Goal: Transaction & Acquisition: Obtain resource

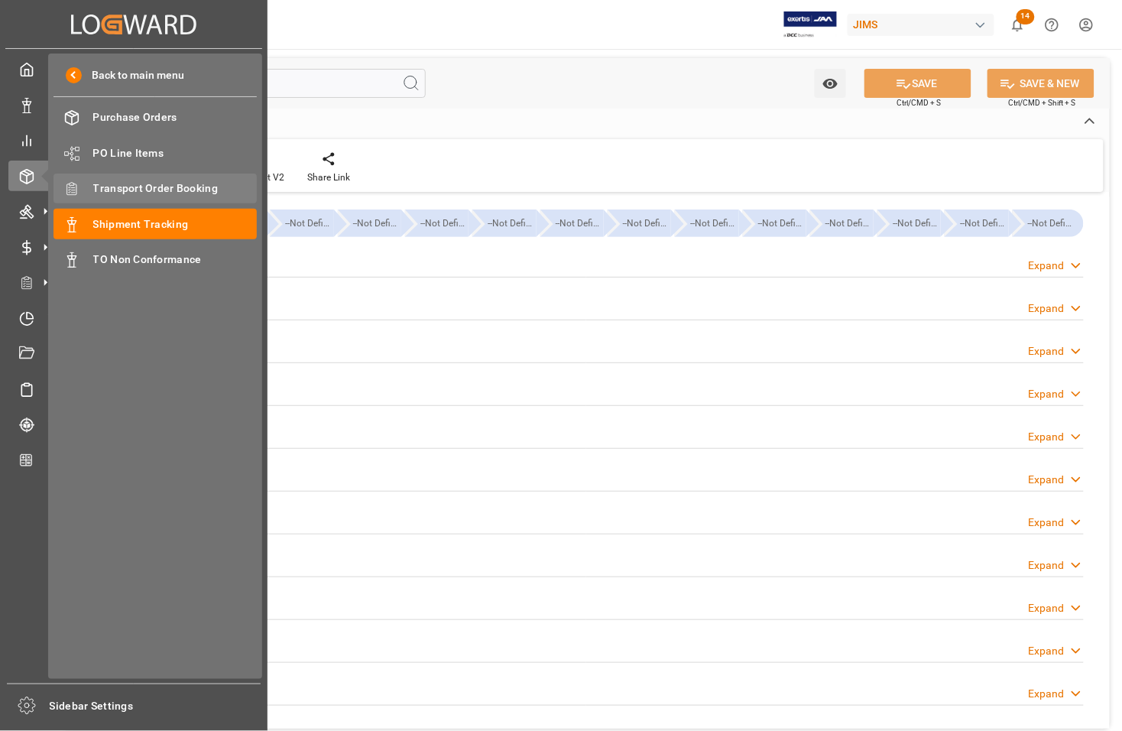
click at [117, 187] on span "Transport Order Booking" at bounding box center [175, 188] width 164 height 16
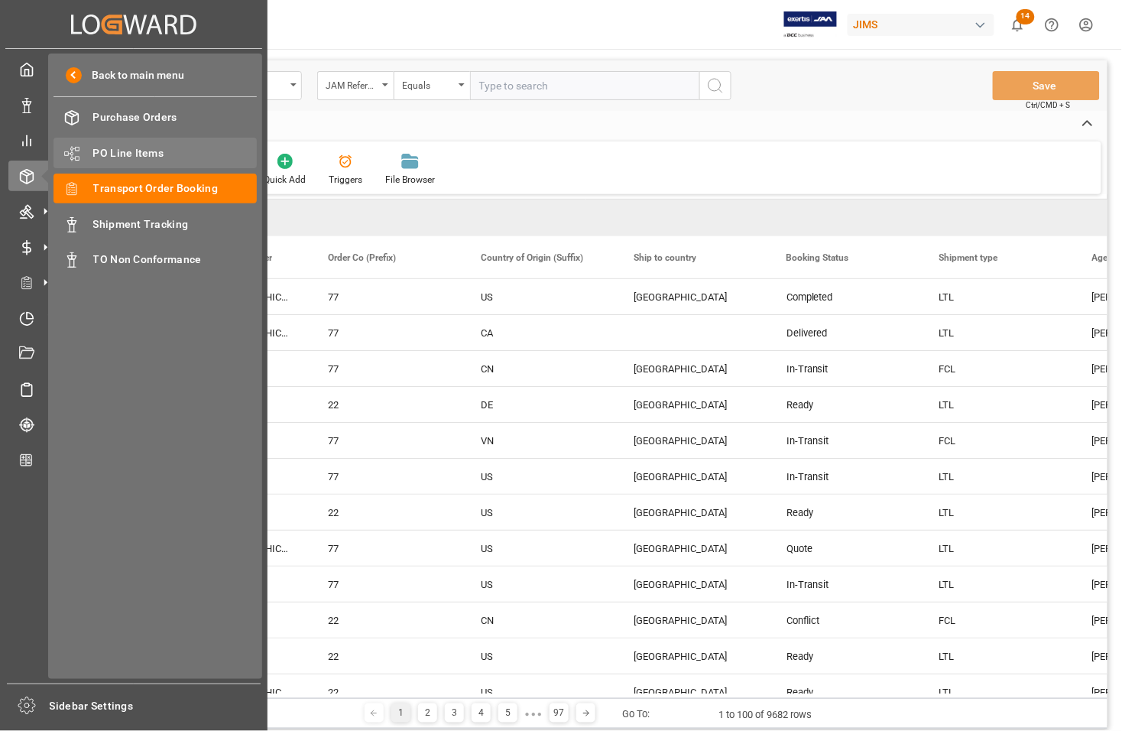
click at [112, 153] on span "PO Line Items" at bounding box center [175, 153] width 164 height 16
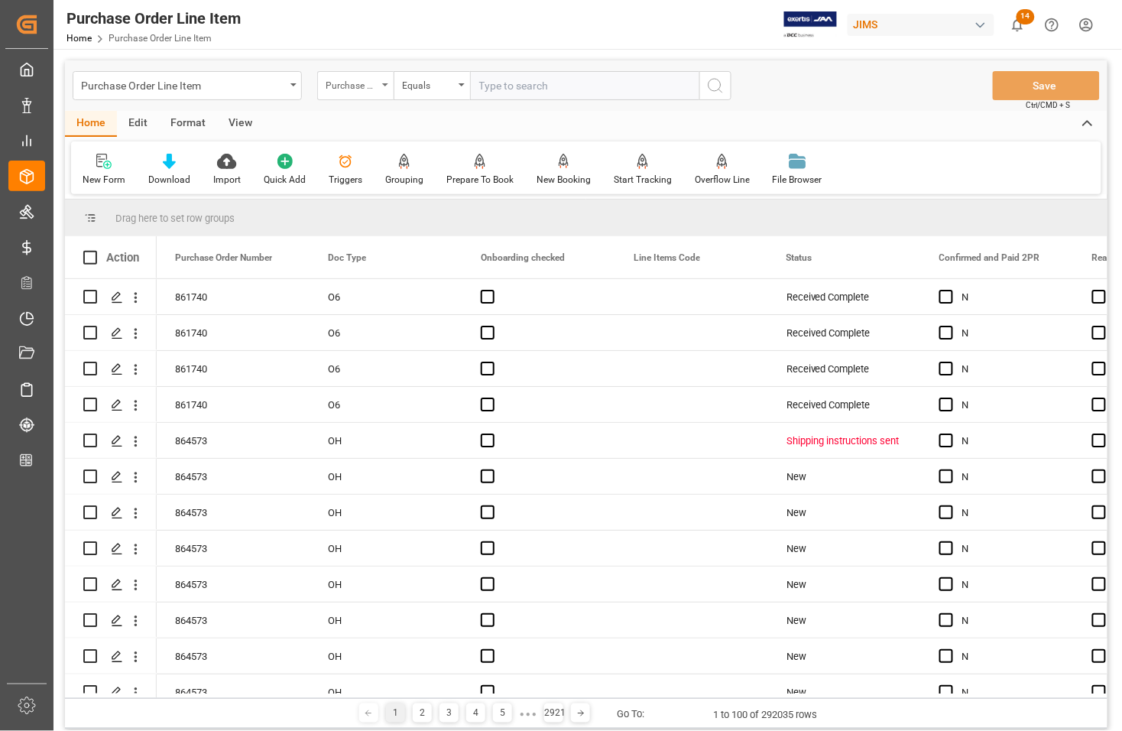
click at [356, 86] on div "Purchase Order Number" at bounding box center [352, 84] width 52 height 18
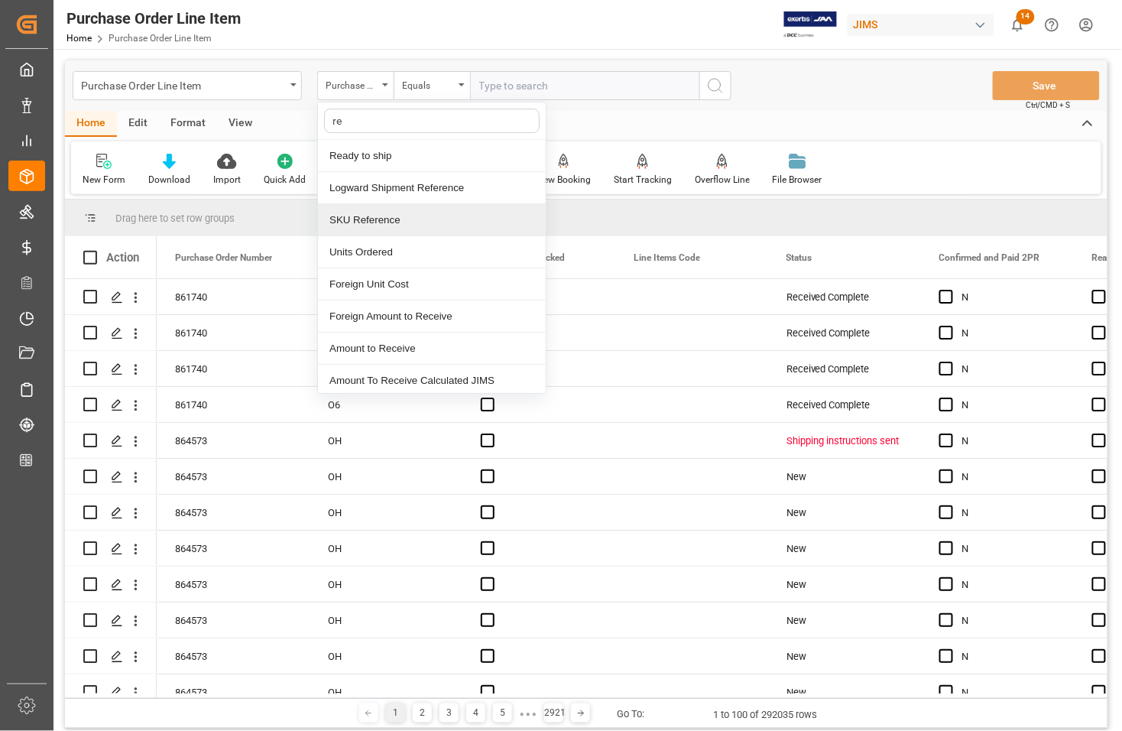
type input "ref"
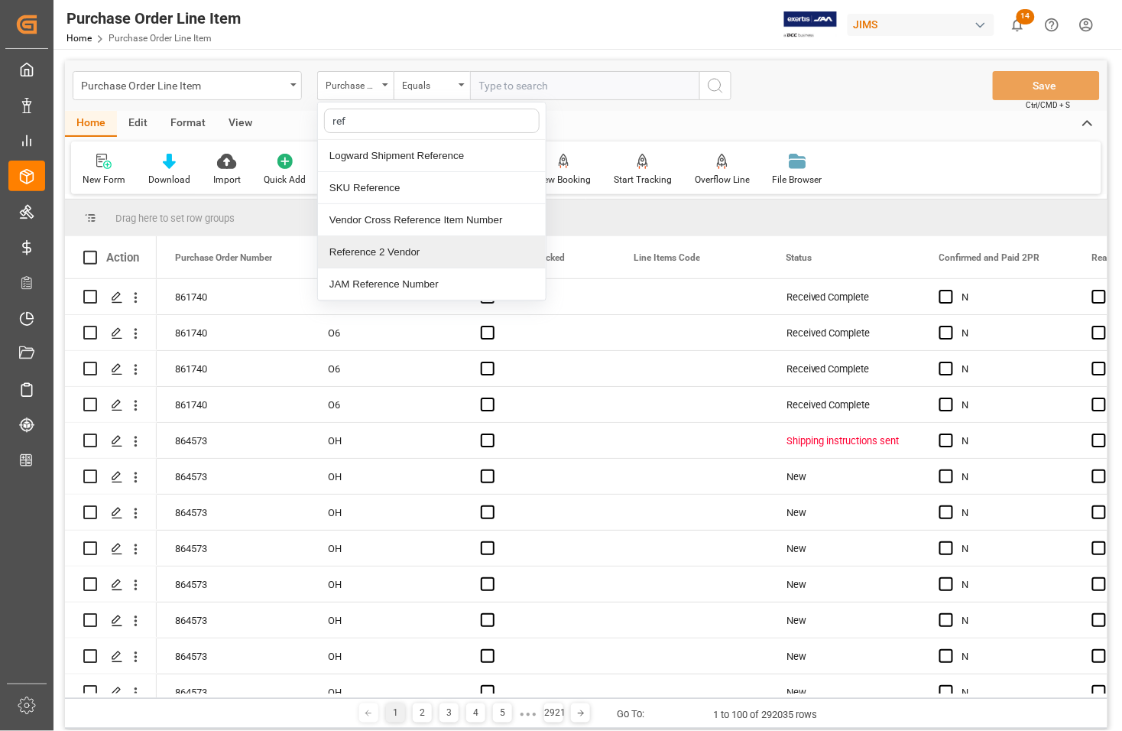
click at [350, 246] on div "Reference 2 Vendor" at bounding box center [432, 252] width 228 height 32
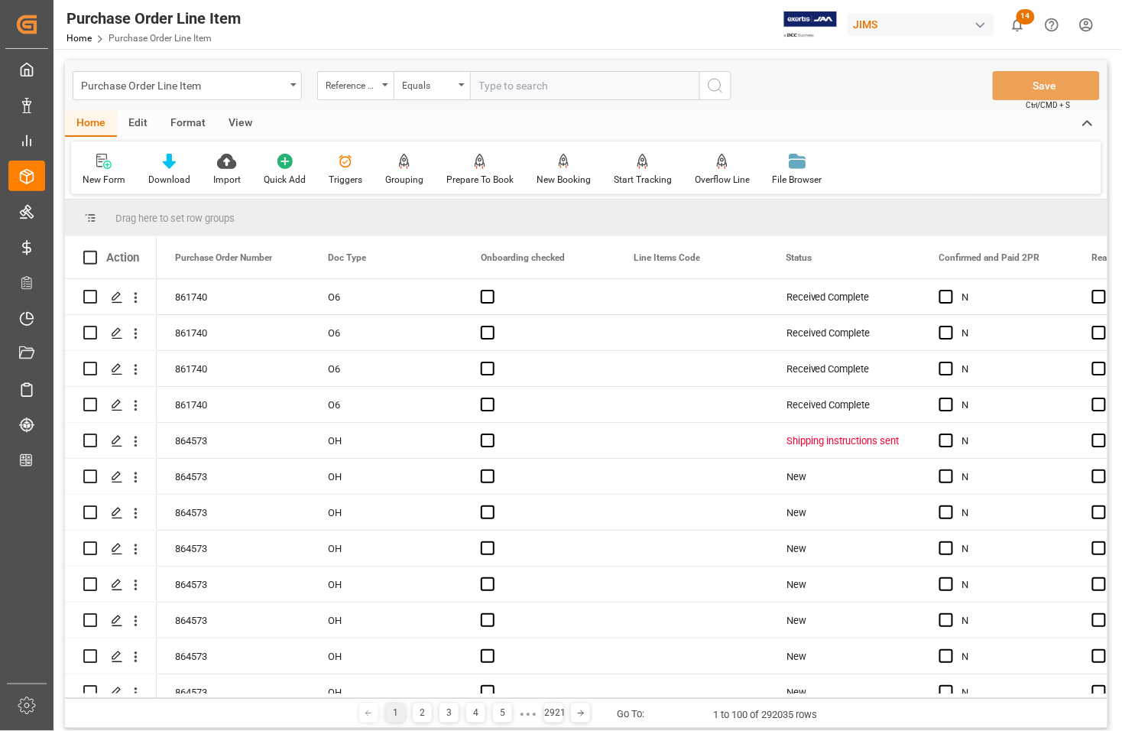
click at [227, 124] on div "View" at bounding box center [240, 124] width 47 height 26
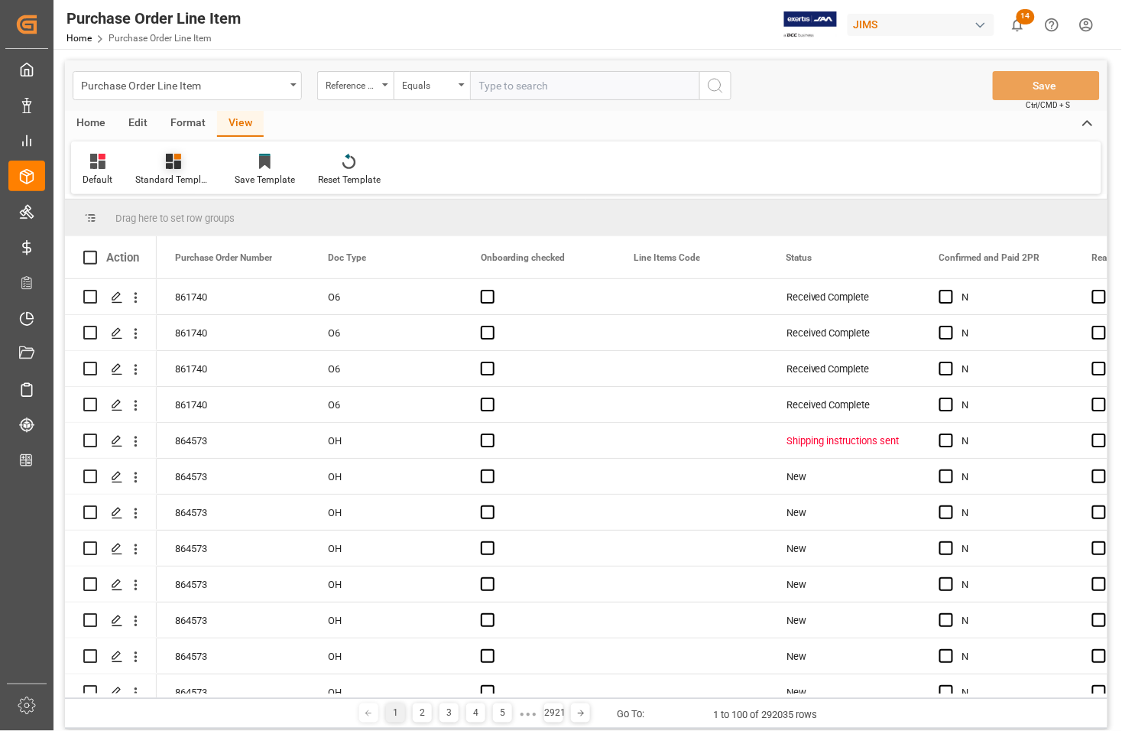
click at [181, 173] on div "Standard Templates" at bounding box center [173, 180] width 76 height 14
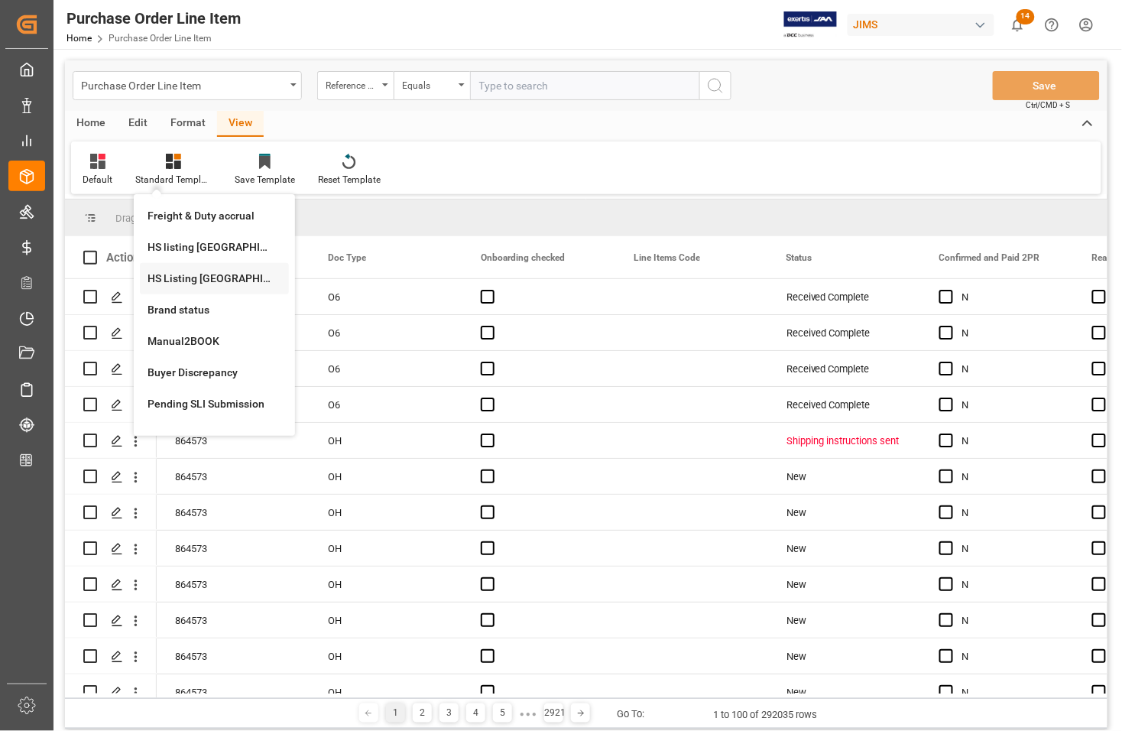
click at [173, 280] on div "HS Listing [GEOGRAPHIC_DATA]" at bounding box center [215, 279] width 134 height 16
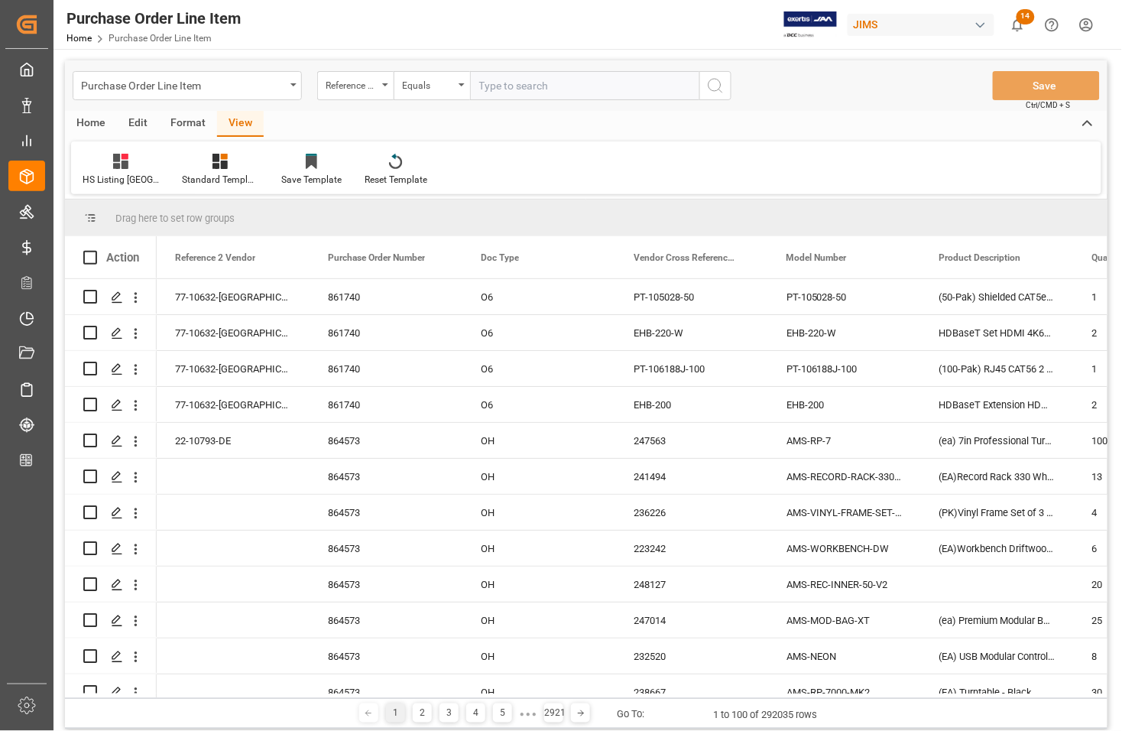
click at [488, 90] on input "text" at bounding box center [584, 85] width 229 height 29
type input "77-10411-[GEOGRAPHIC_DATA]"
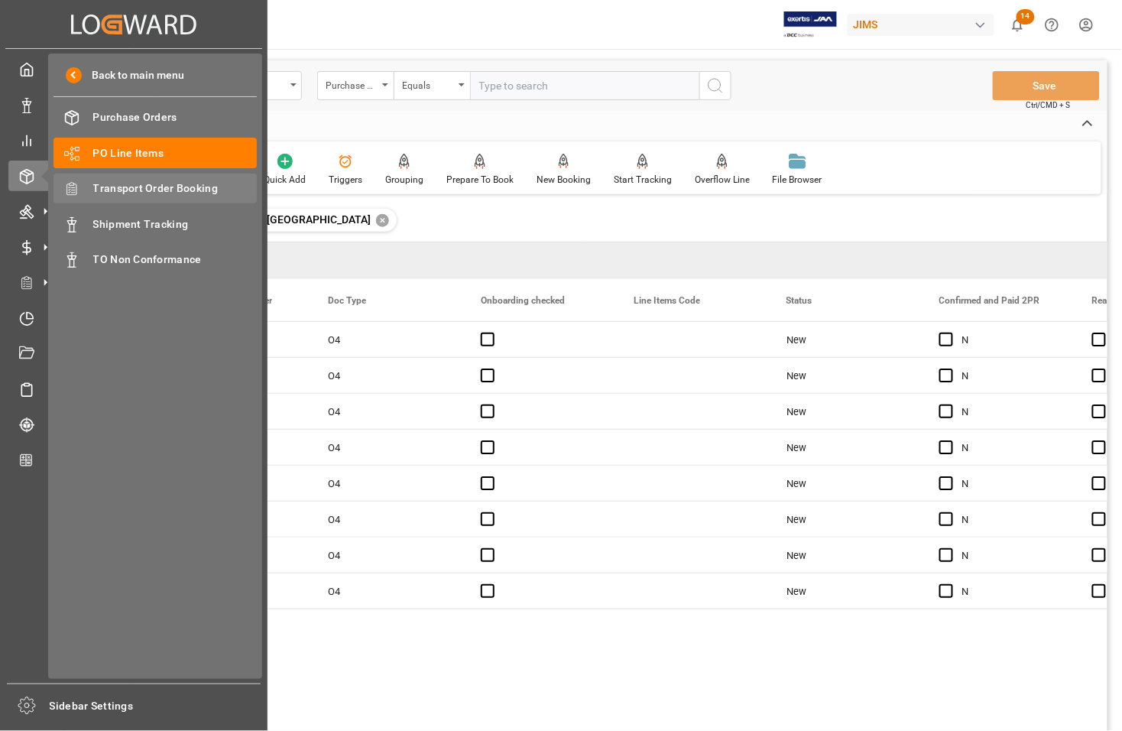
click at [100, 189] on span "Transport Order Booking" at bounding box center [175, 188] width 164 height 16
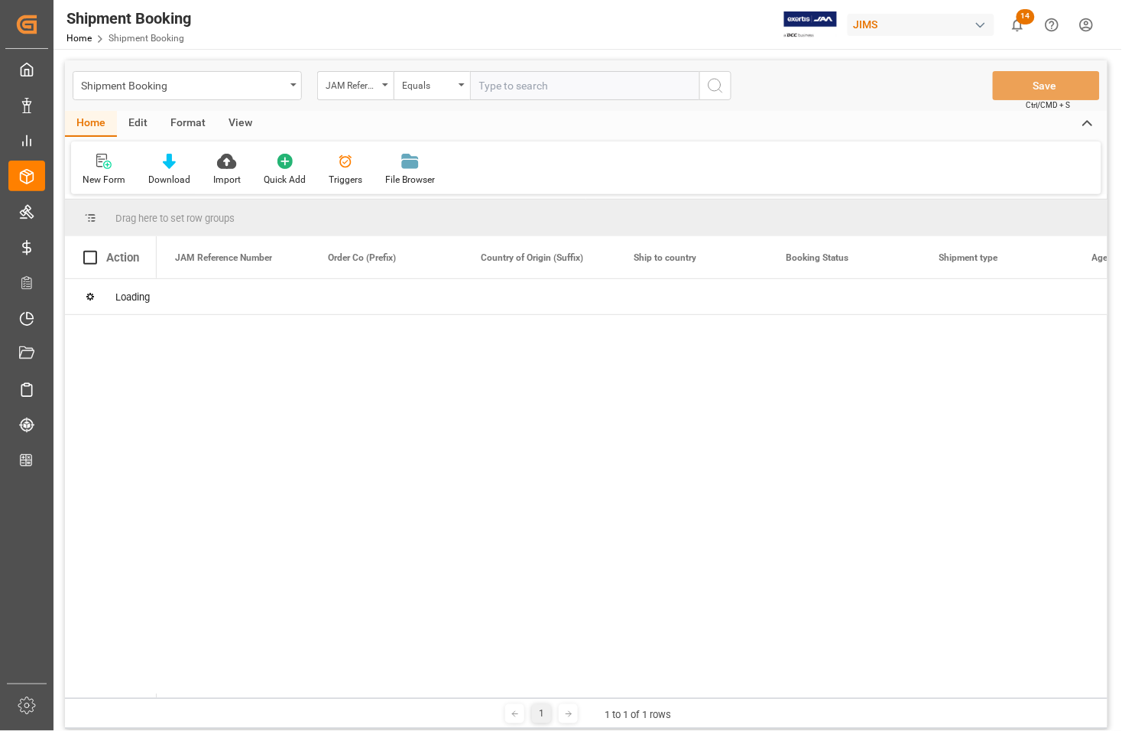
click at [551, 92] on input "text" at bounding box center [584, 85] width 229 height 29
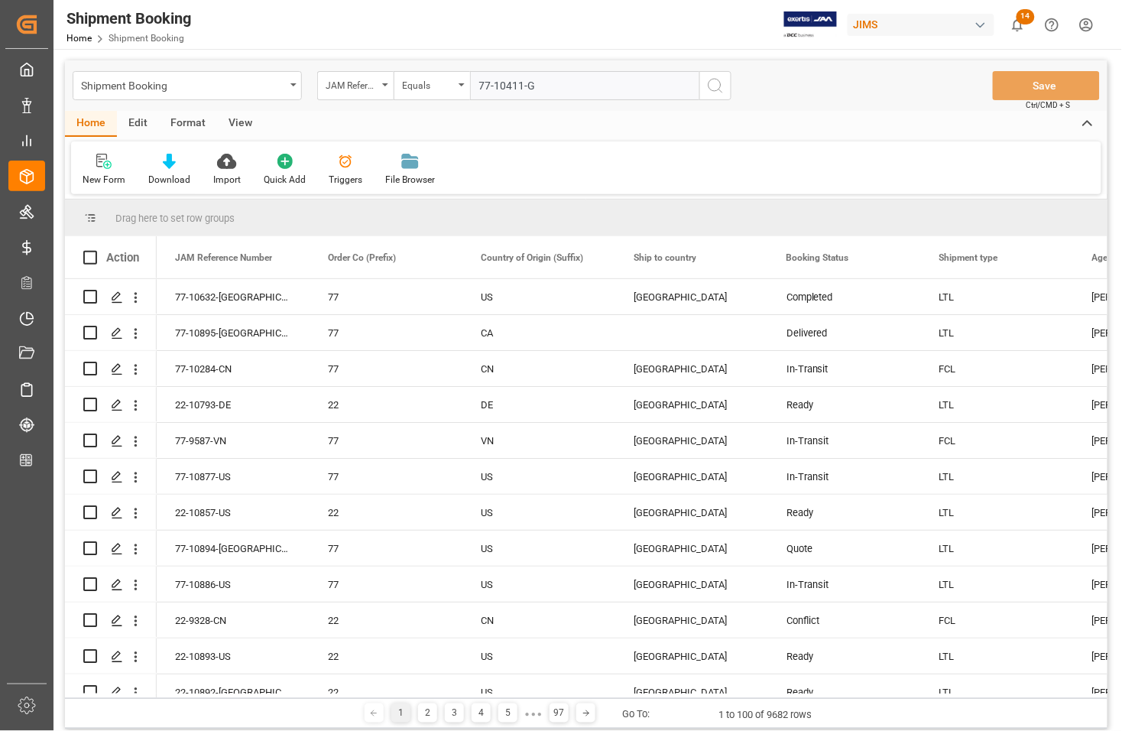
type input "77-10411-[GEOGRAPHIC_DATA]"
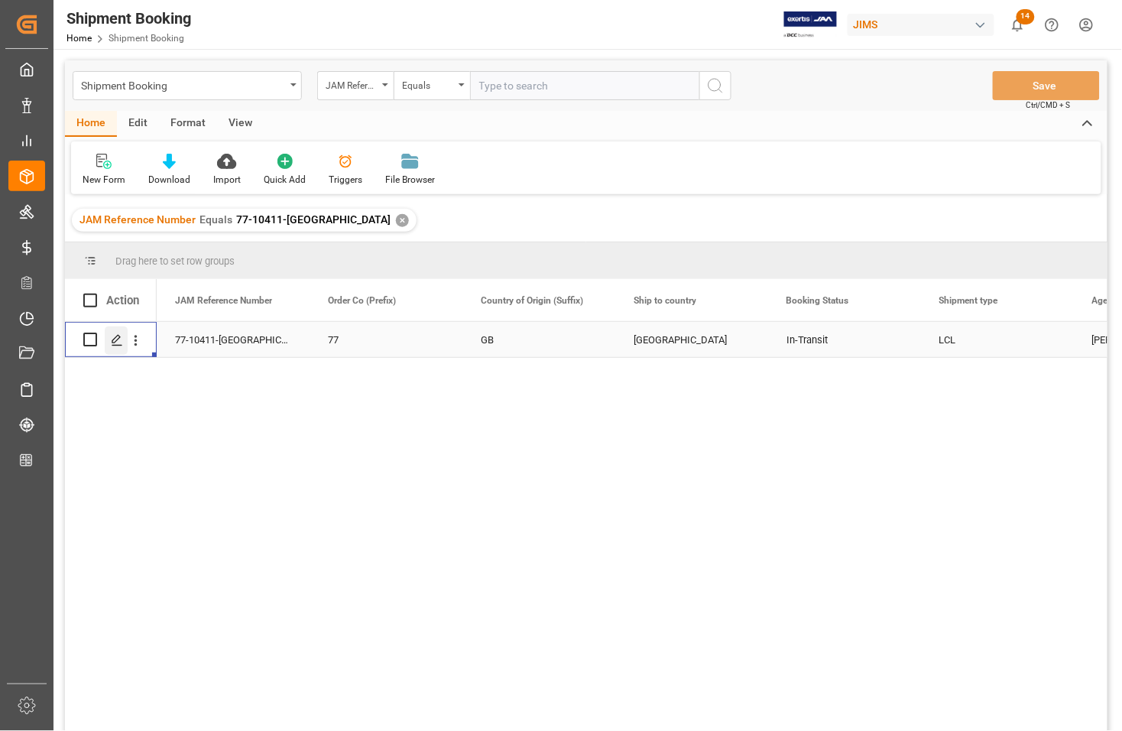
click at [118, 336] on icon "Press SPACE to select this row." at bounding box center [117, 340] width 12 height 12
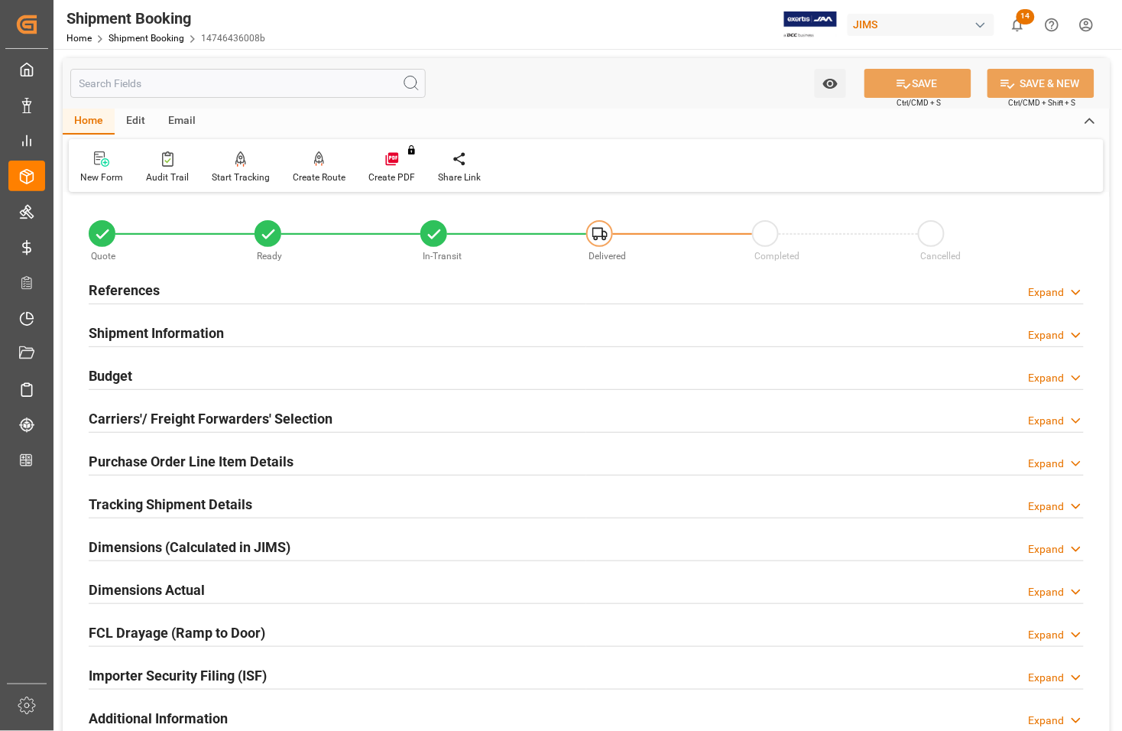
click at [123, 459] on h2 "Purchase Order Line Item Details" at bounding box center [191, 461] width 205 height 21
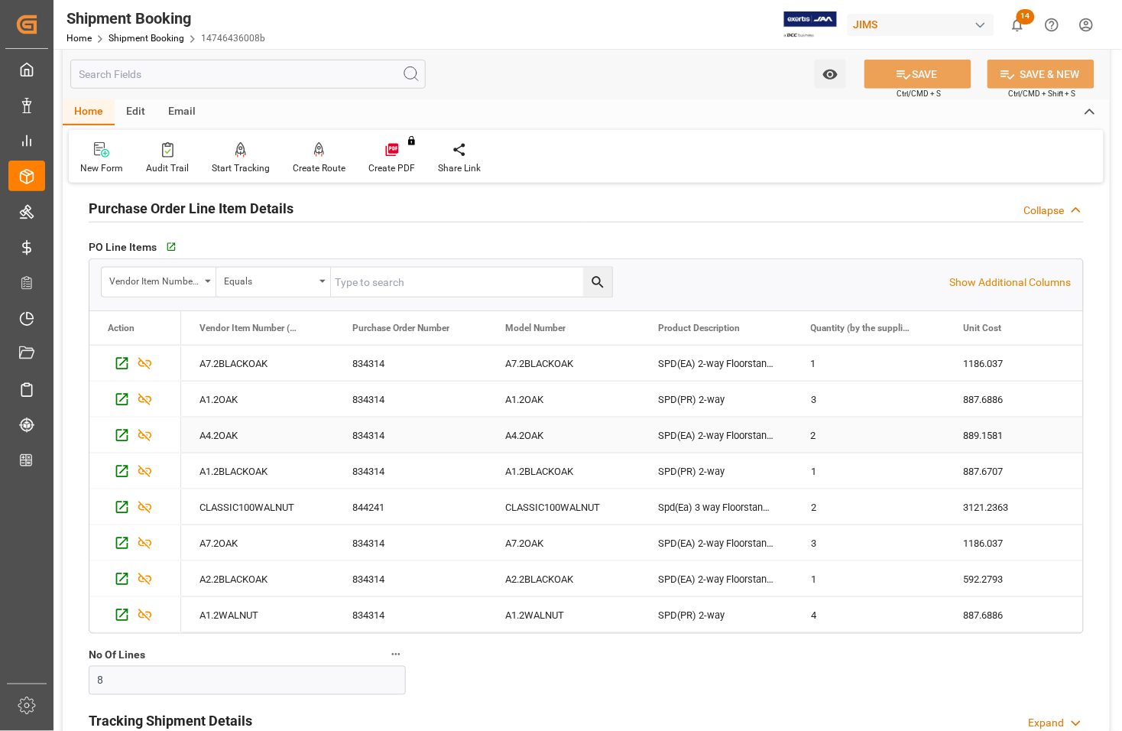
scroll to position [287, 0]
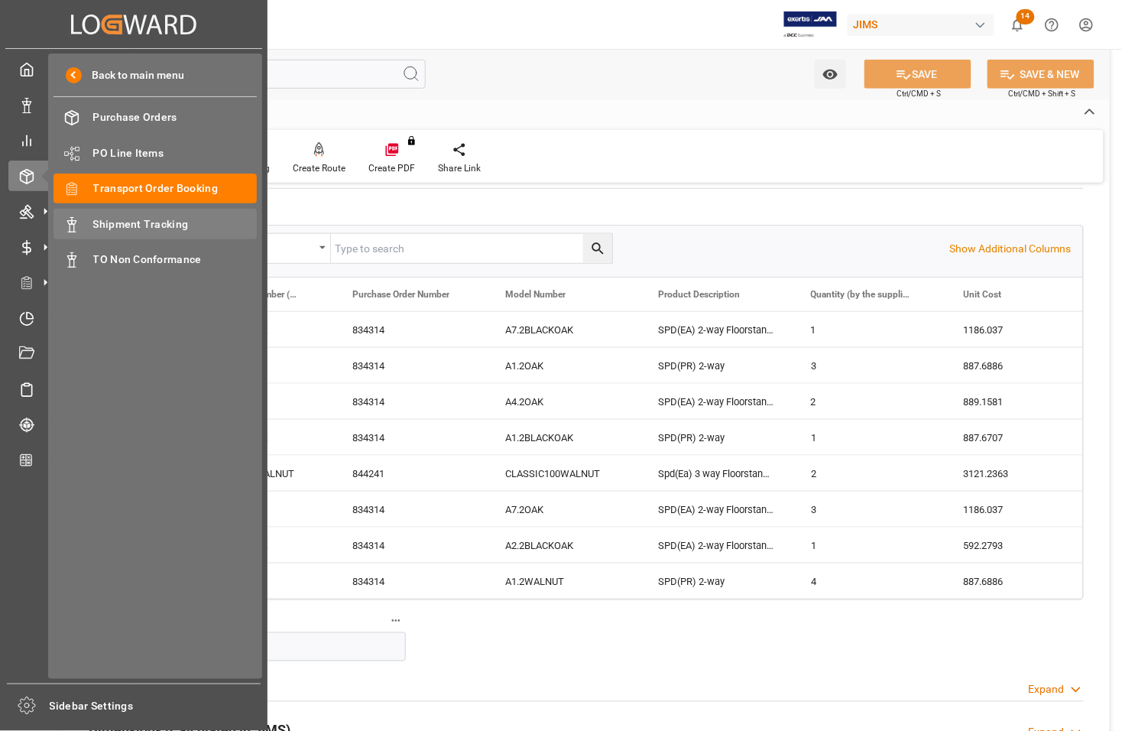
click at [119, 226] on span "Shipment Tracking" at bounding box center [175, 224] width 164 height 16
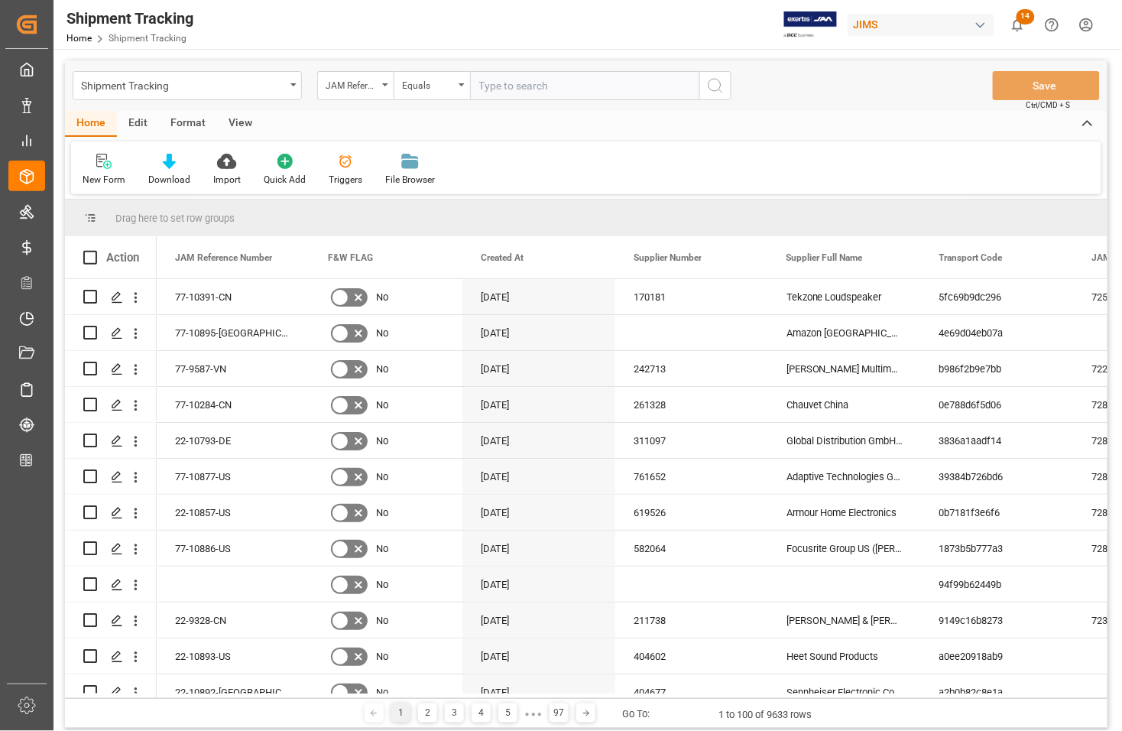
click at [513, 92] on input "text" at bounding box center [584, 85] width 229 height 29
type input "77-10411-[GEOGRAPHIC_DATA]"
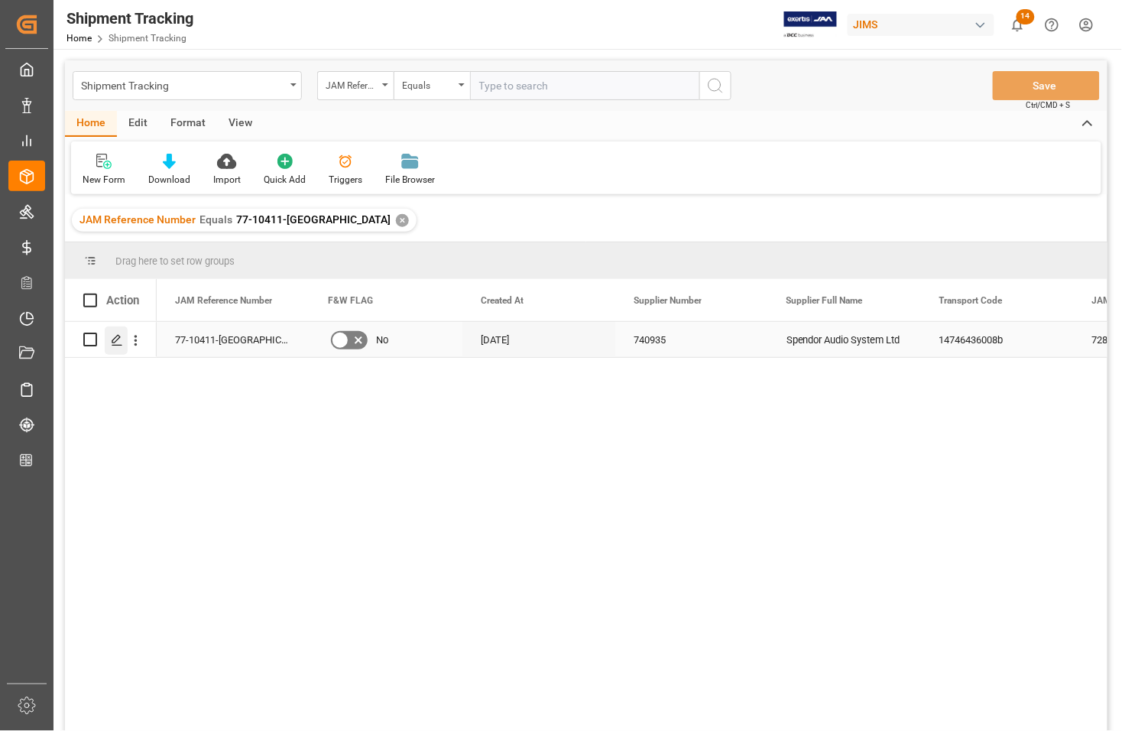
click at [115, 342] on polygon "Press SPACE to select this row." at bounding box center [116, 339] width 8 height 8
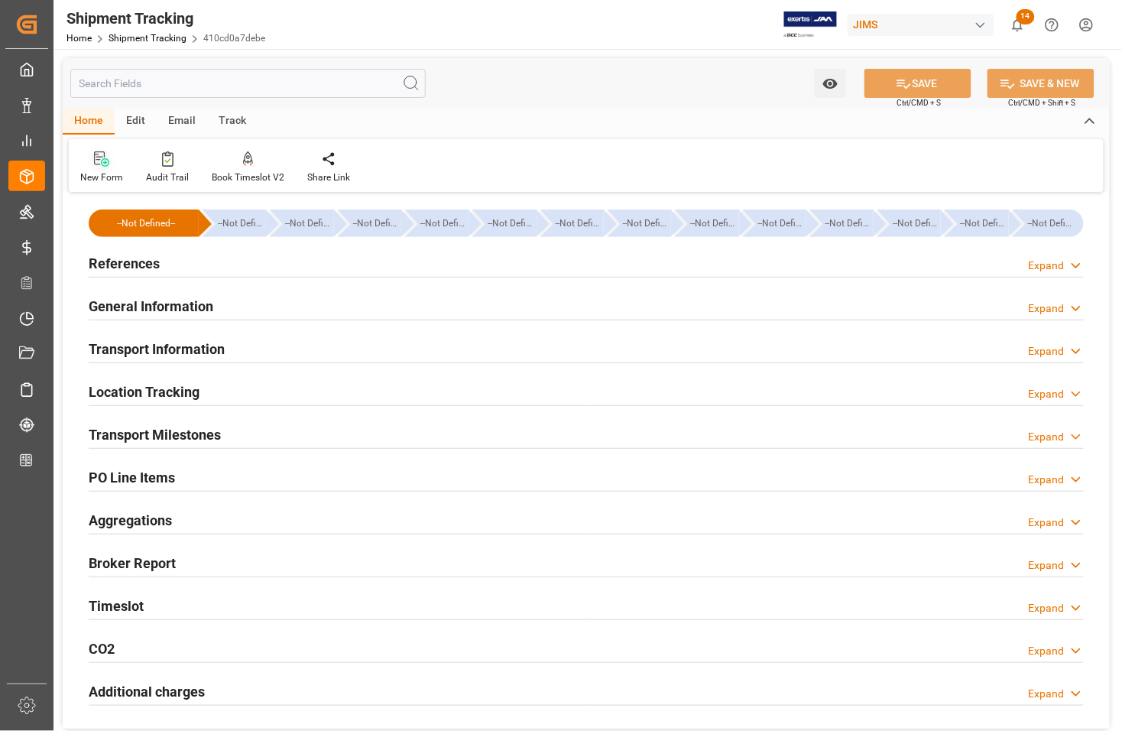
type input "[DATE]"
click at [119, 261] on h2 "References" at bounding box center [124, 263] width 71 height 21
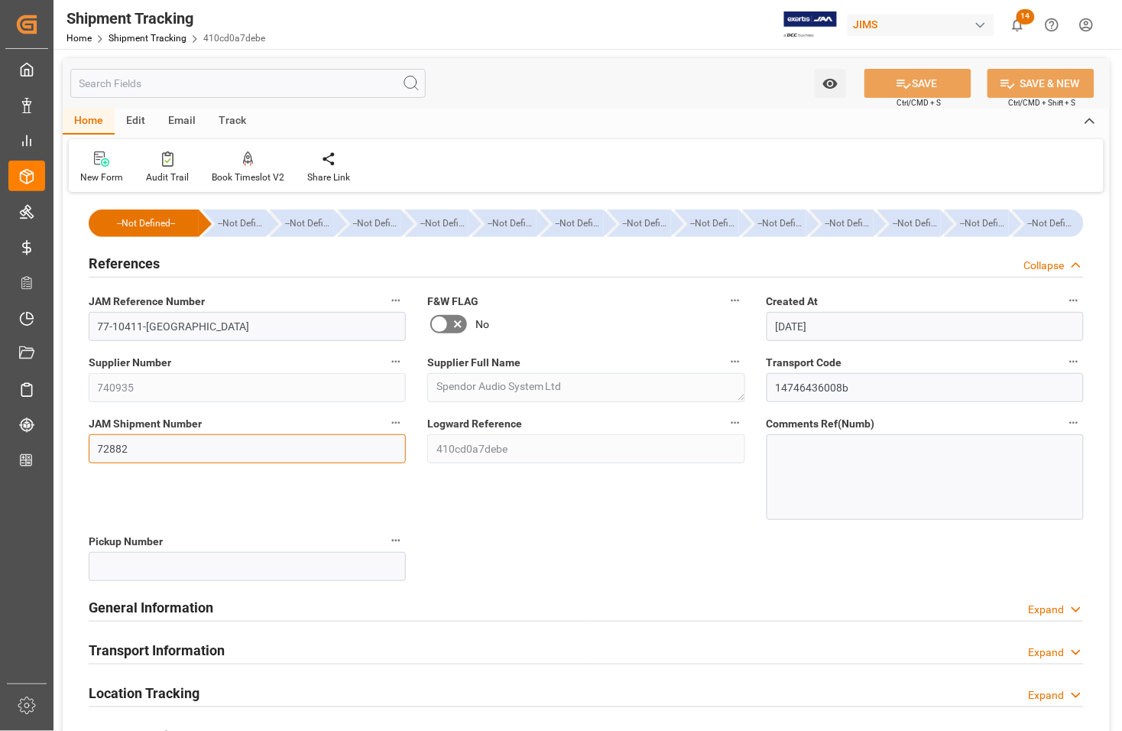
click at [142, 455] on input "72882" at bounding box center [247, 448] width 317 height 29
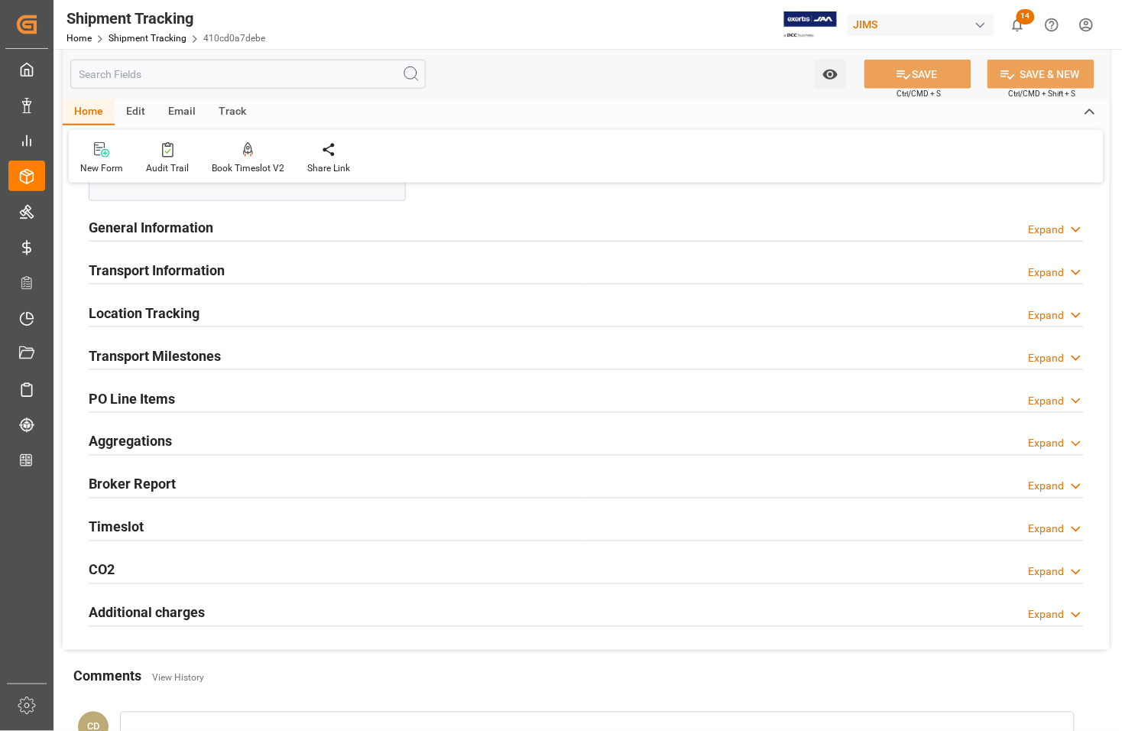
scroll to position [382, 0]
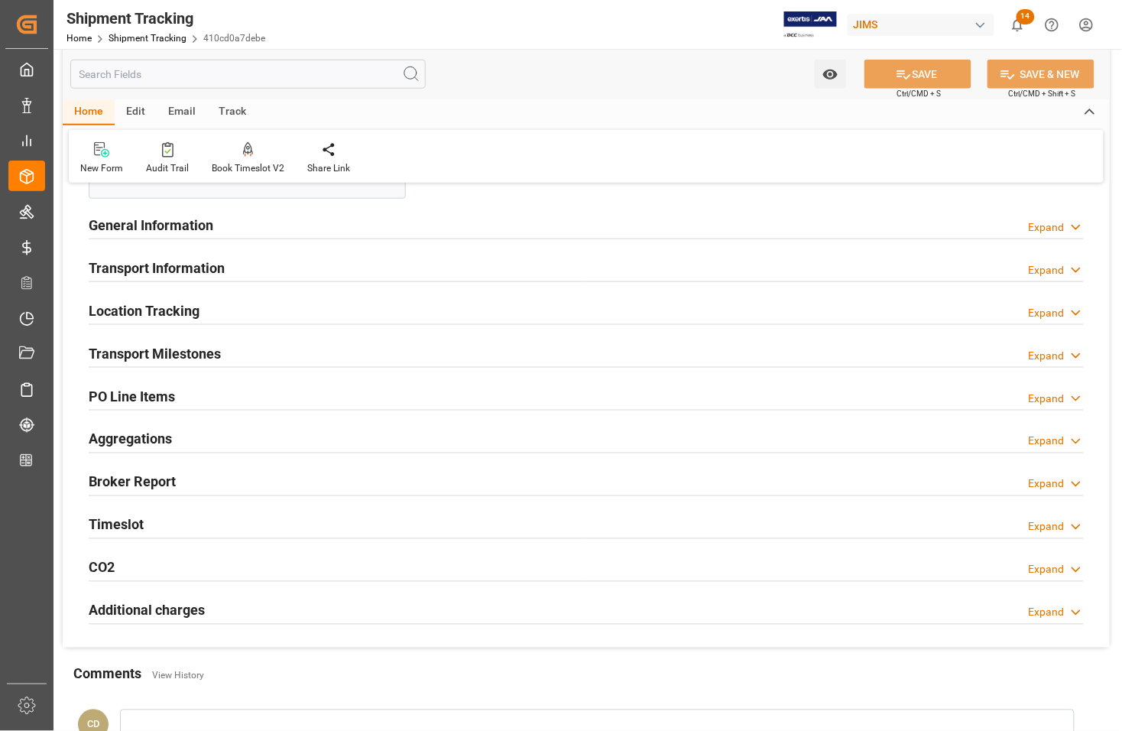
click at [130, 391] on h2 "PO Line Items" at bounding box center [132, 396] width 86 height 21
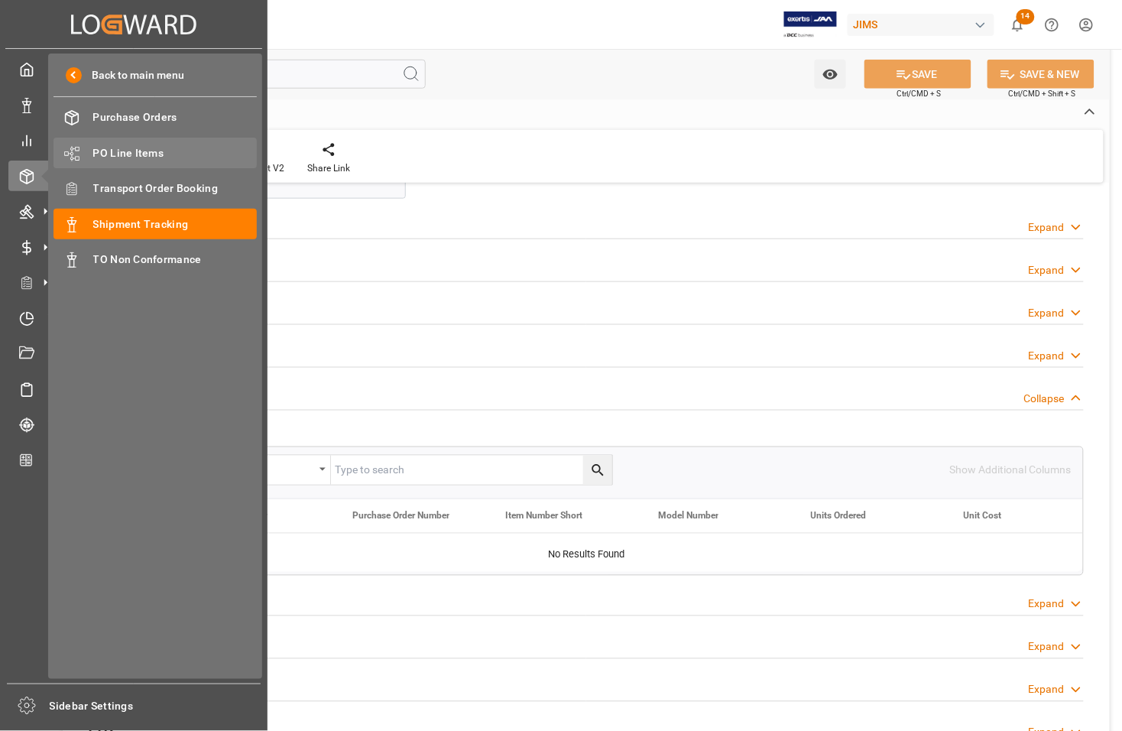
click at [108, 150] on span "PO Line Items" at bounding box center [175, 153] width 164 height 16
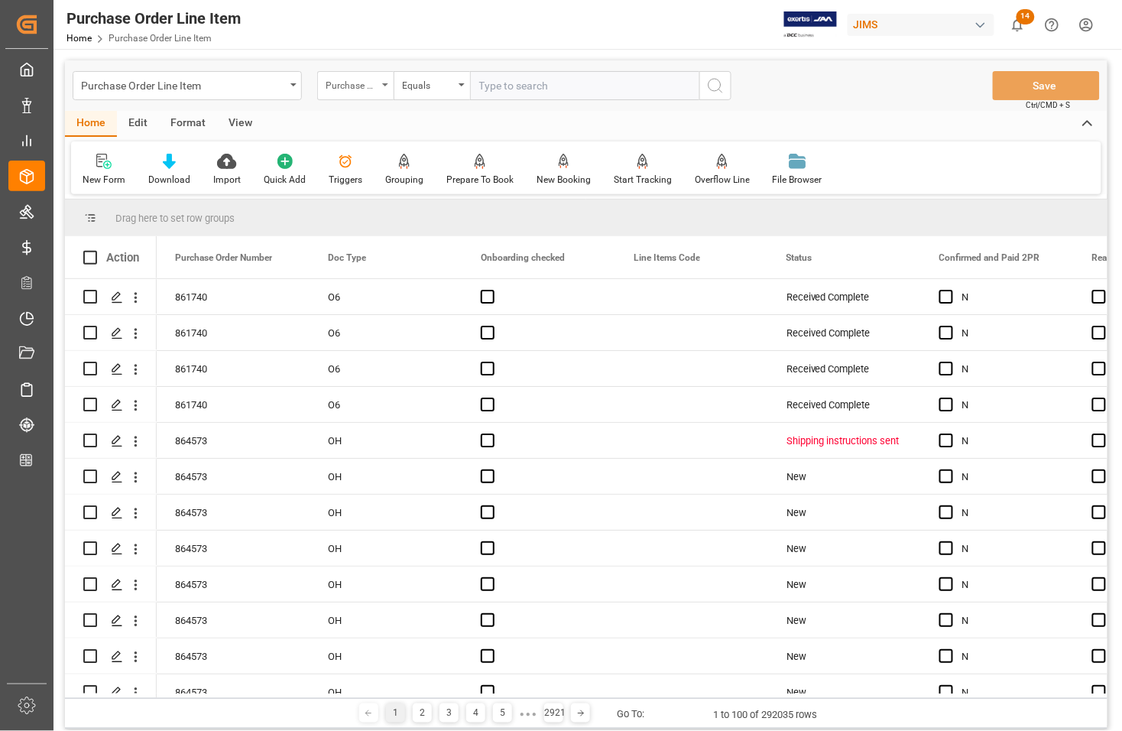
click at [381, 80] on div "Purchase Order Number" at bounding box center [355, 85] width 76 height 29
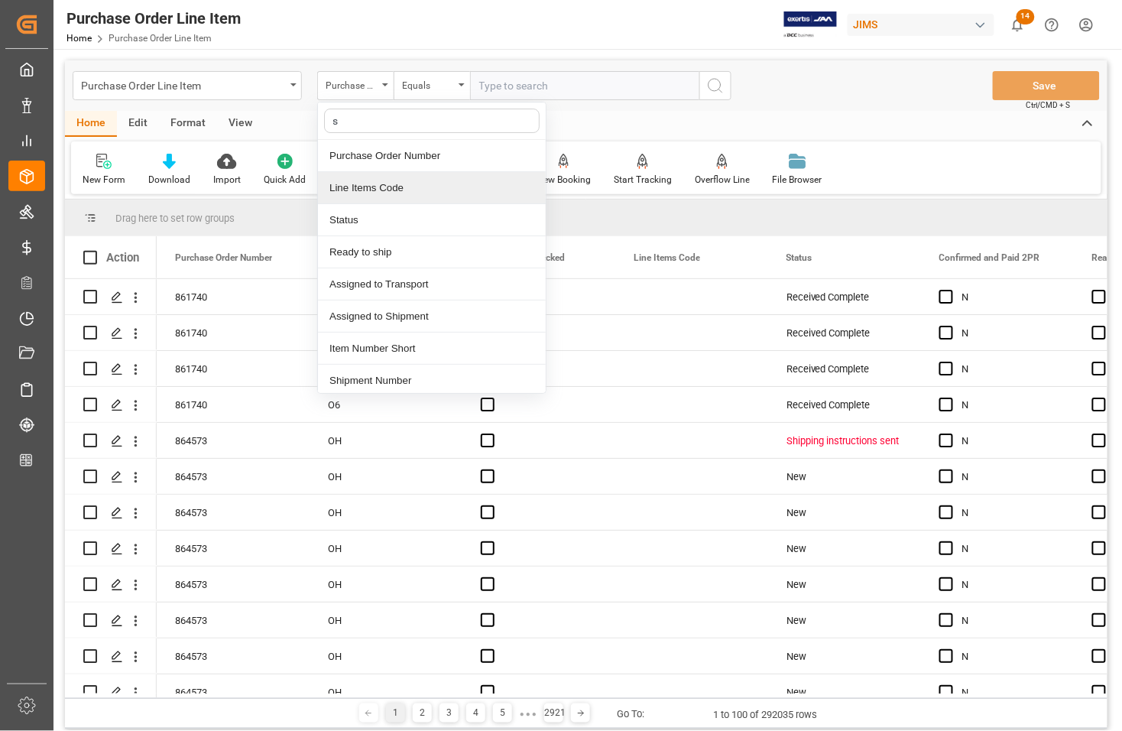
type input "sh"
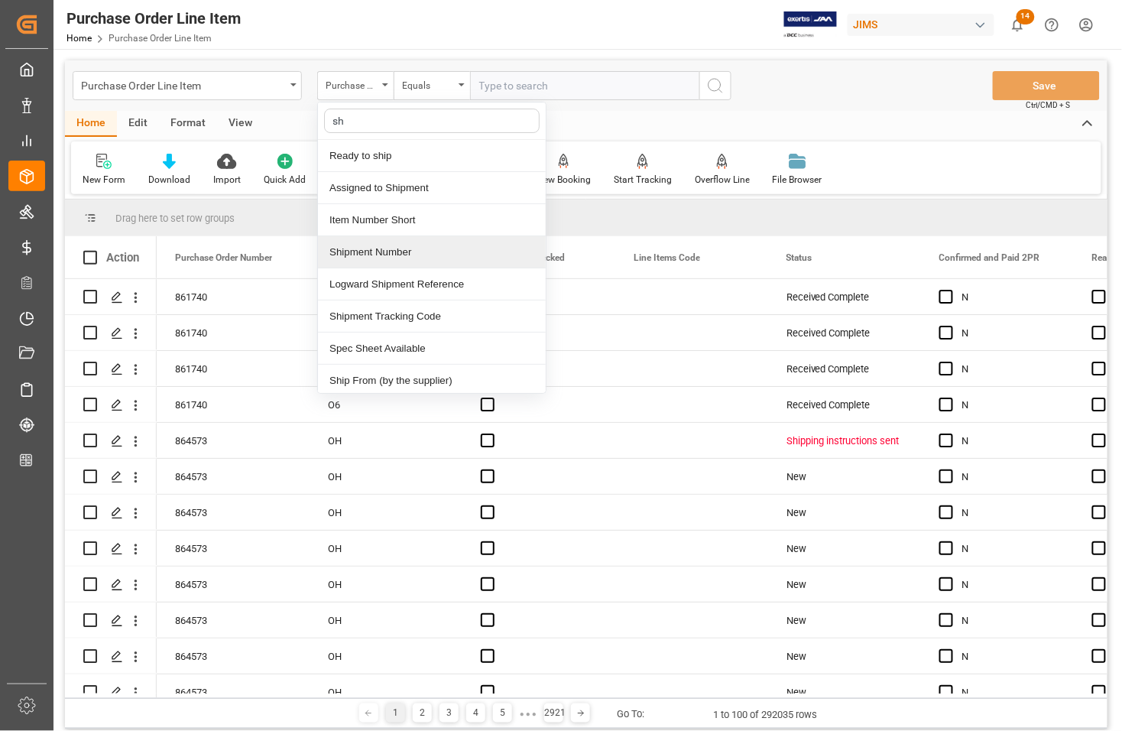
click at [371, 249] on div "Shipment Number" at bounding box center [432, 252] width 228 height 32
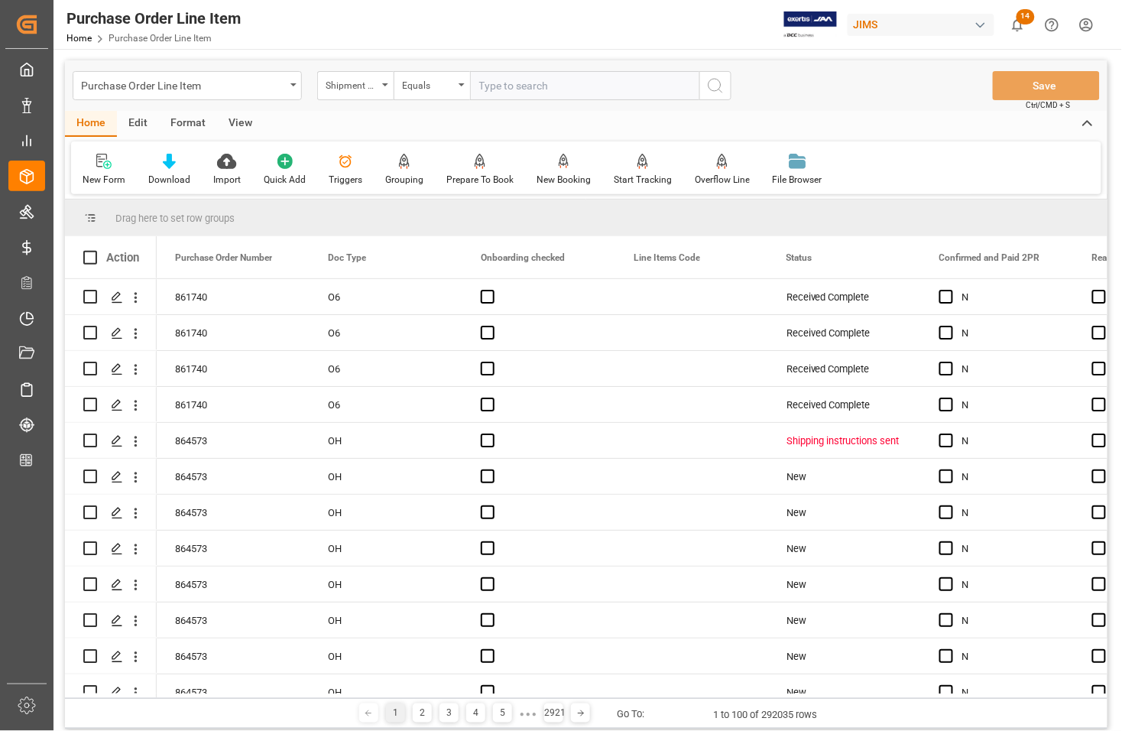
click at [520, 86] on input "text" at bounding box center [584, 85] width 229 height 29
type input "72882"
click at [708, 83] on icon "search button" at bounding box center [715, 85] width 18 height 18
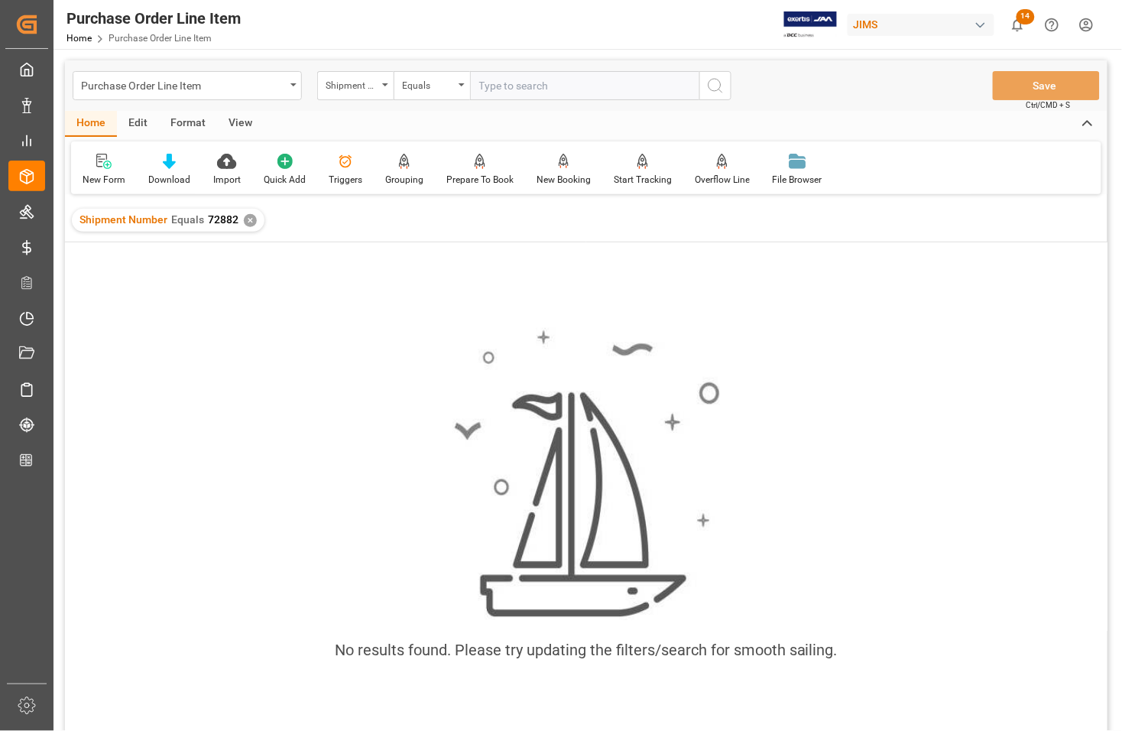
click at [482, 514] on img at bounding box center [585, 474] width 267 height 292
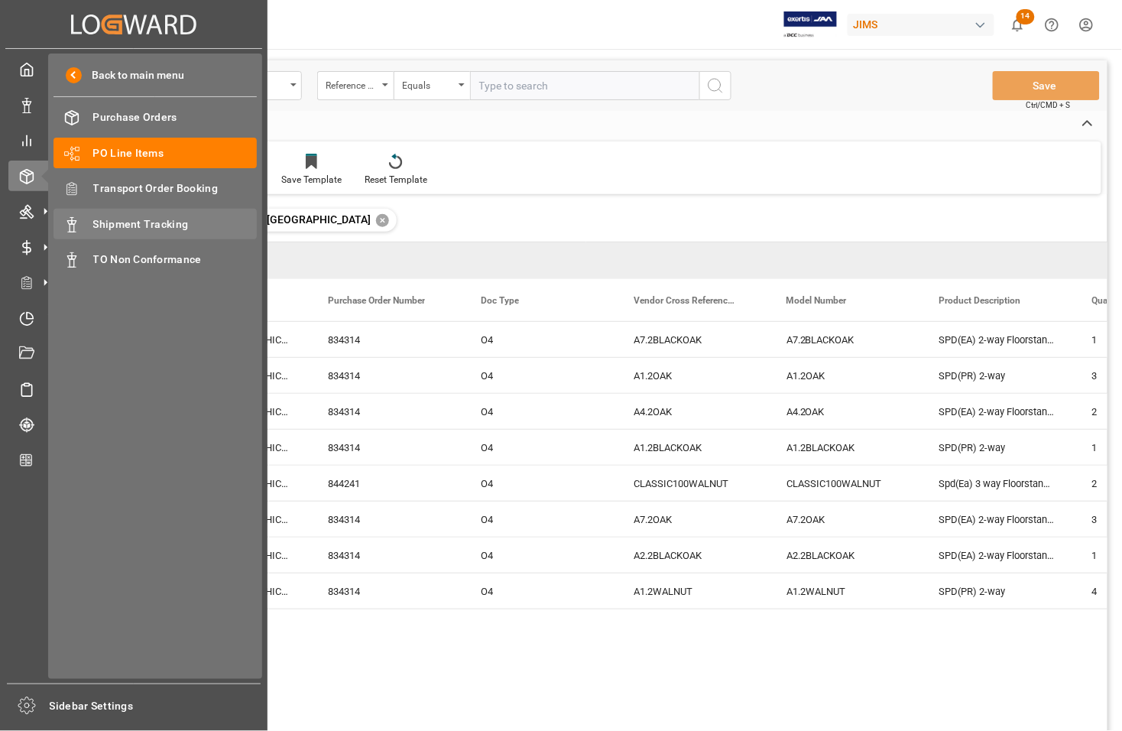
click at [124, 219] on span "Shipment Tracking" at bounding box center [175, 224] width 164 height 16
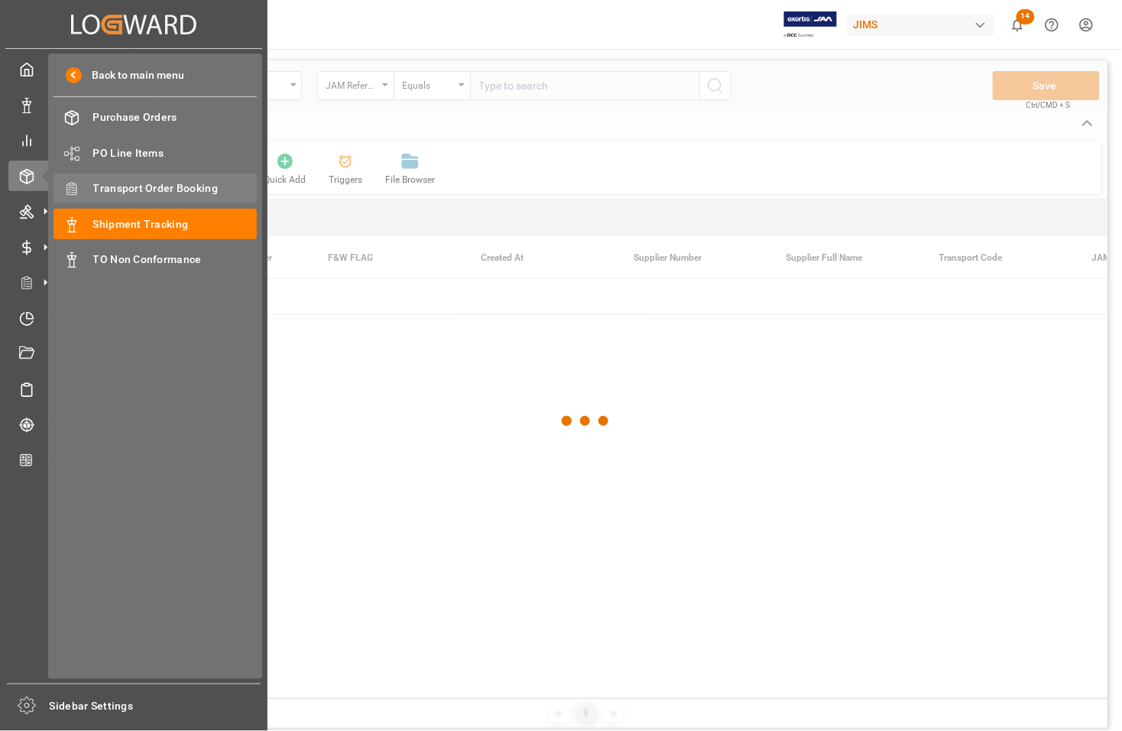
click at [119, 191] on span "Transport Order Booking" at bounding box center [175, 188] width 164 height 16
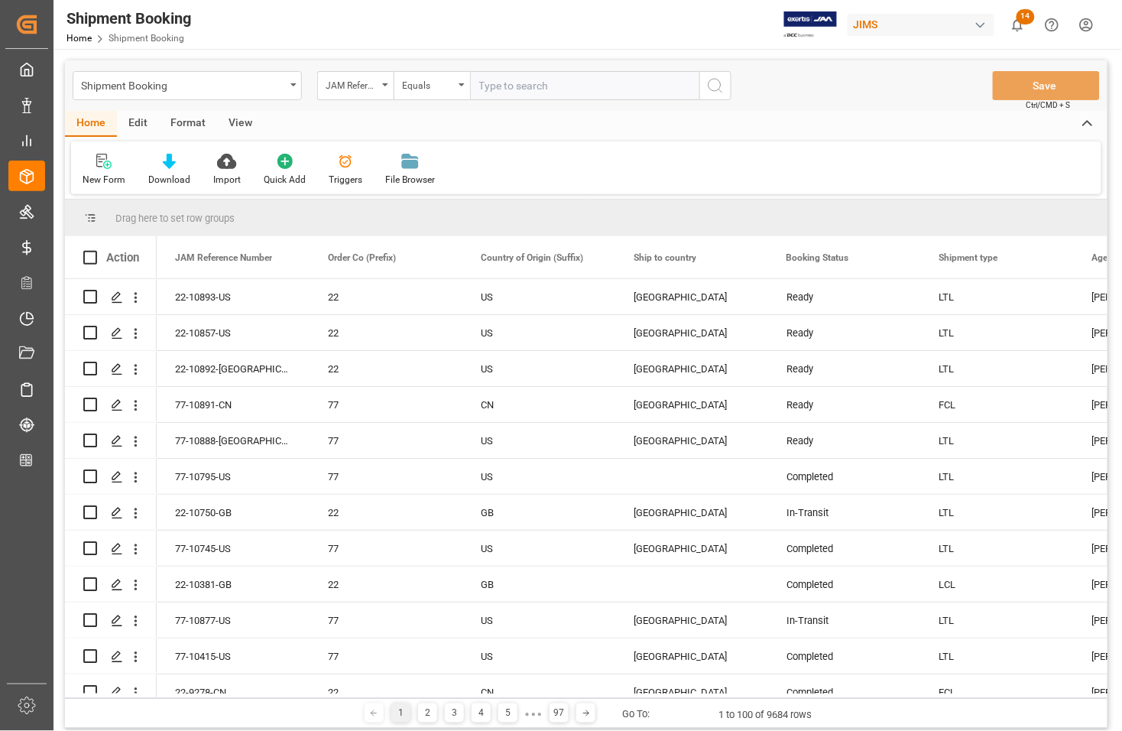
click at [499, 93] on input "text" at bounding box center [584, 85] width 229 height 29
type input "77-10411-[GEOGRAPHIC_DATA]"
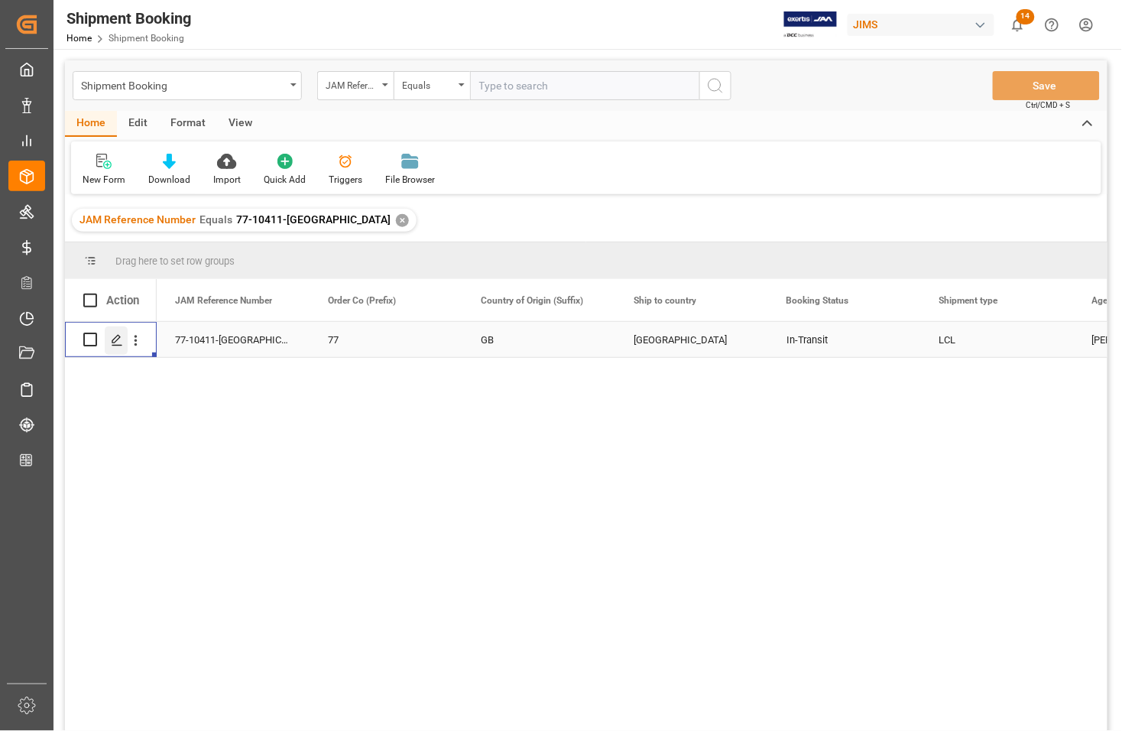
click at [115, 340] on icon "Press SPACE to select this row." at bounding box center [117, 340] width 12 height 12
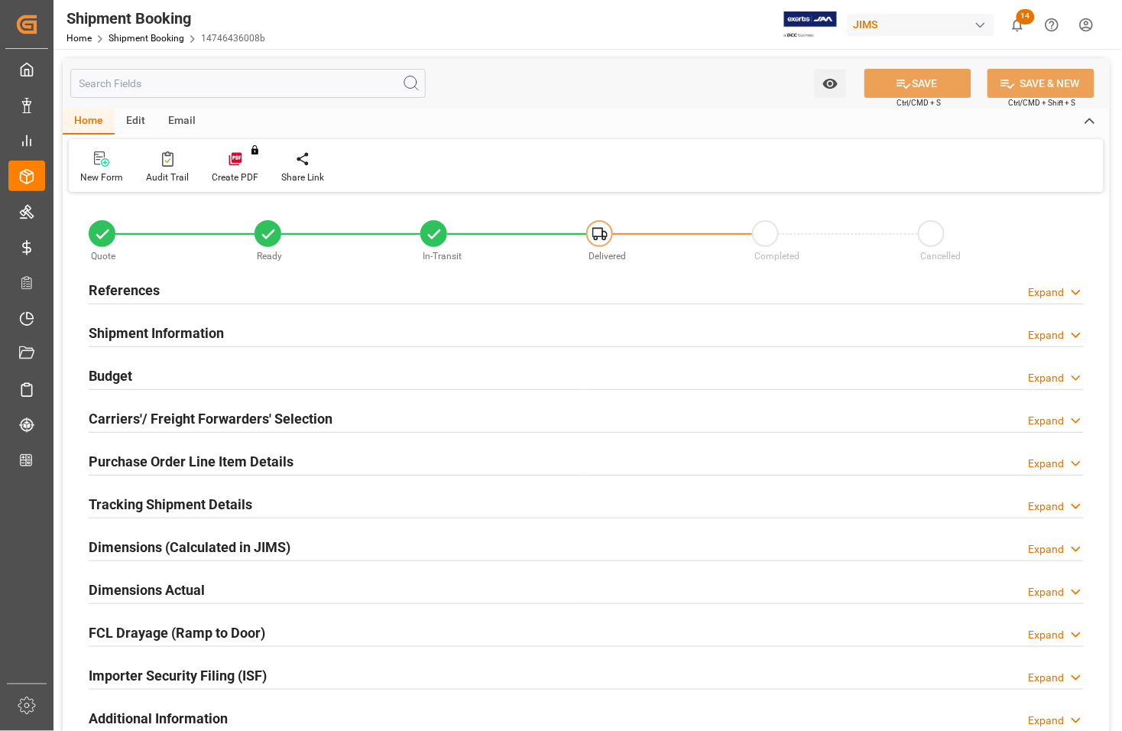
type input "11"
click at [138, 455] on h2 "Purchase Order Line Item Details" at bounding box center [191, 461] width 205 height 21
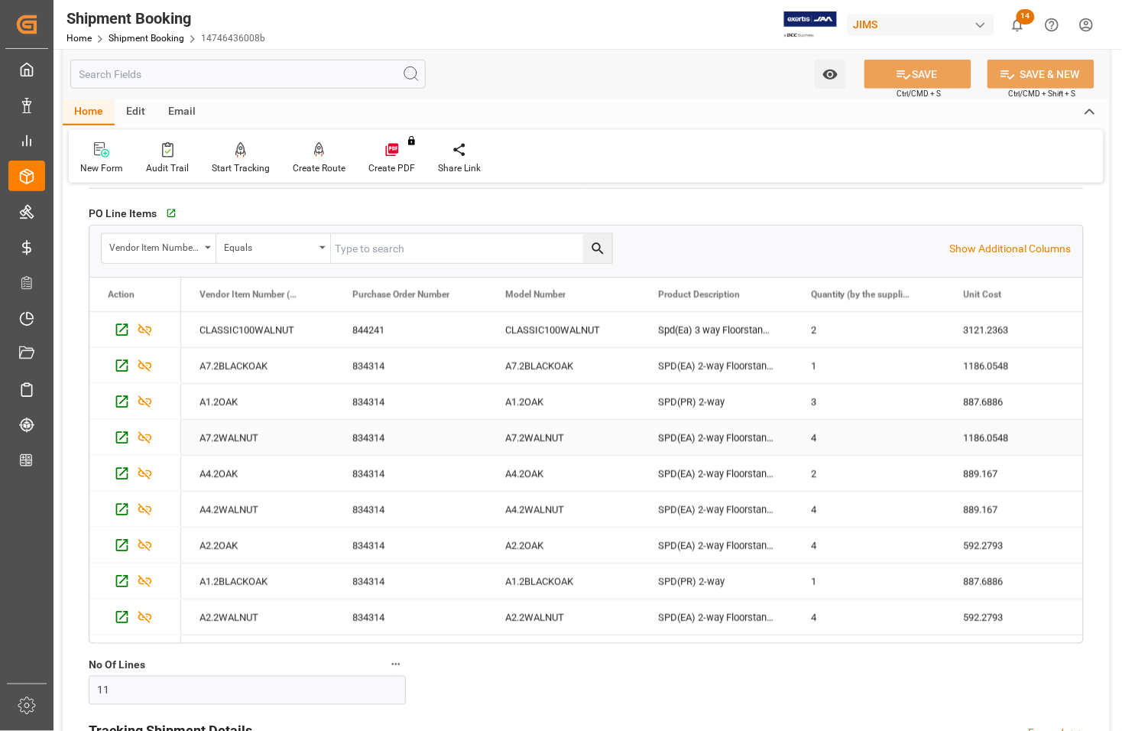
scroll to position [96, 0]
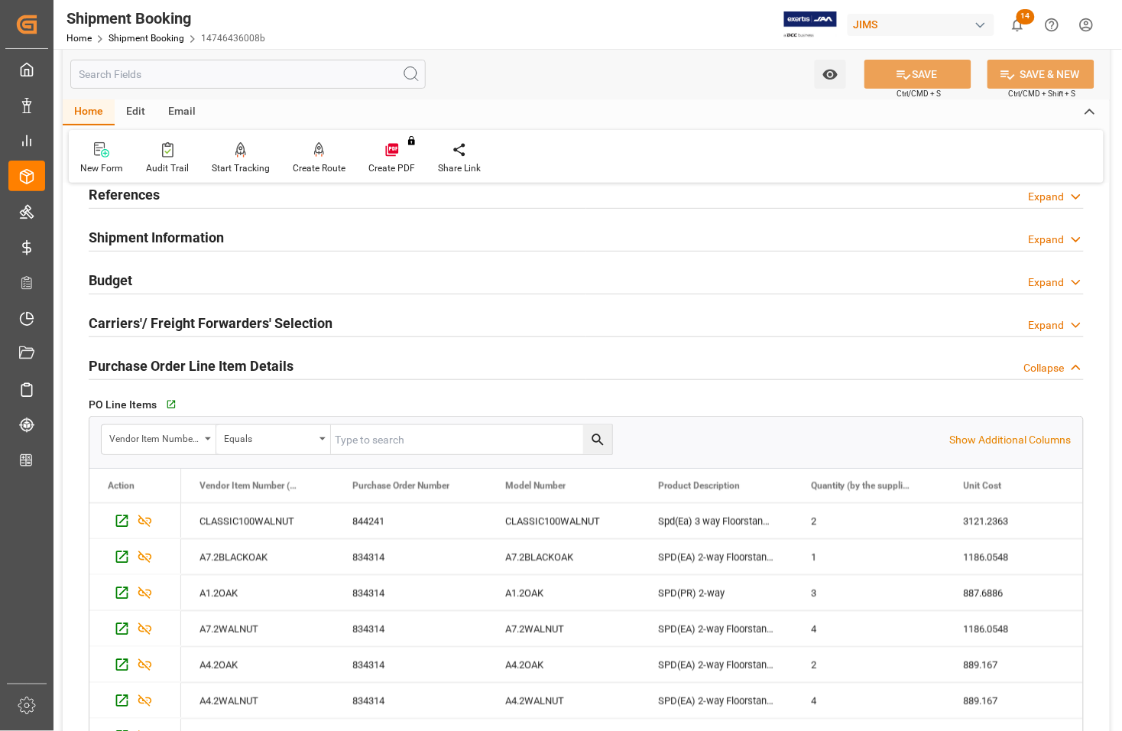
click at [117, 277] on h2 "Budget" at bounding box center [111, 280] width 44 height 21
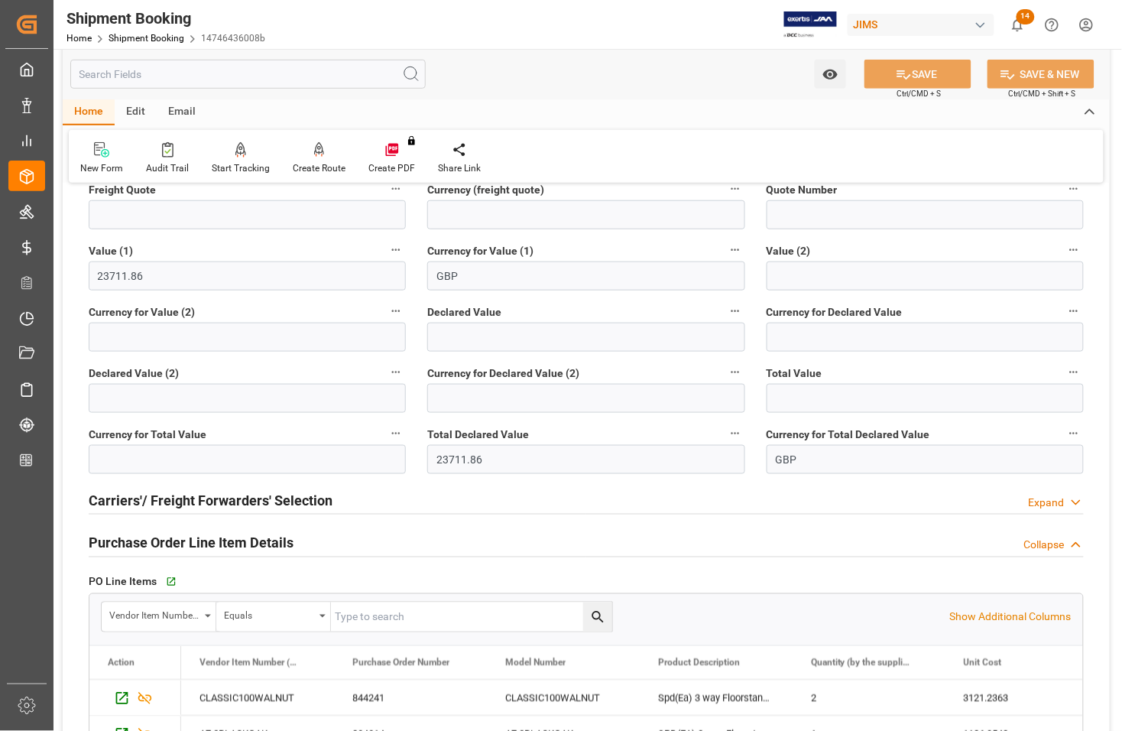
scroll to position [287, 0]
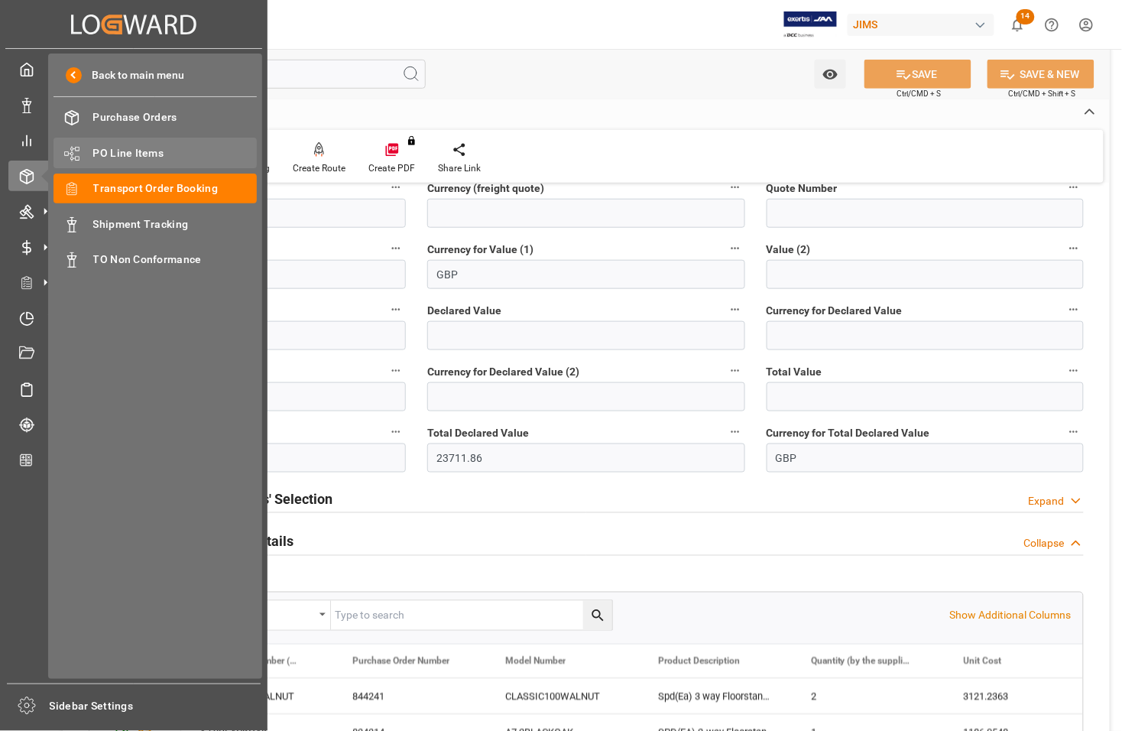
click at [103, 151] on span "PO Line Items" at bounding box center [175, 153] width 164 height 16
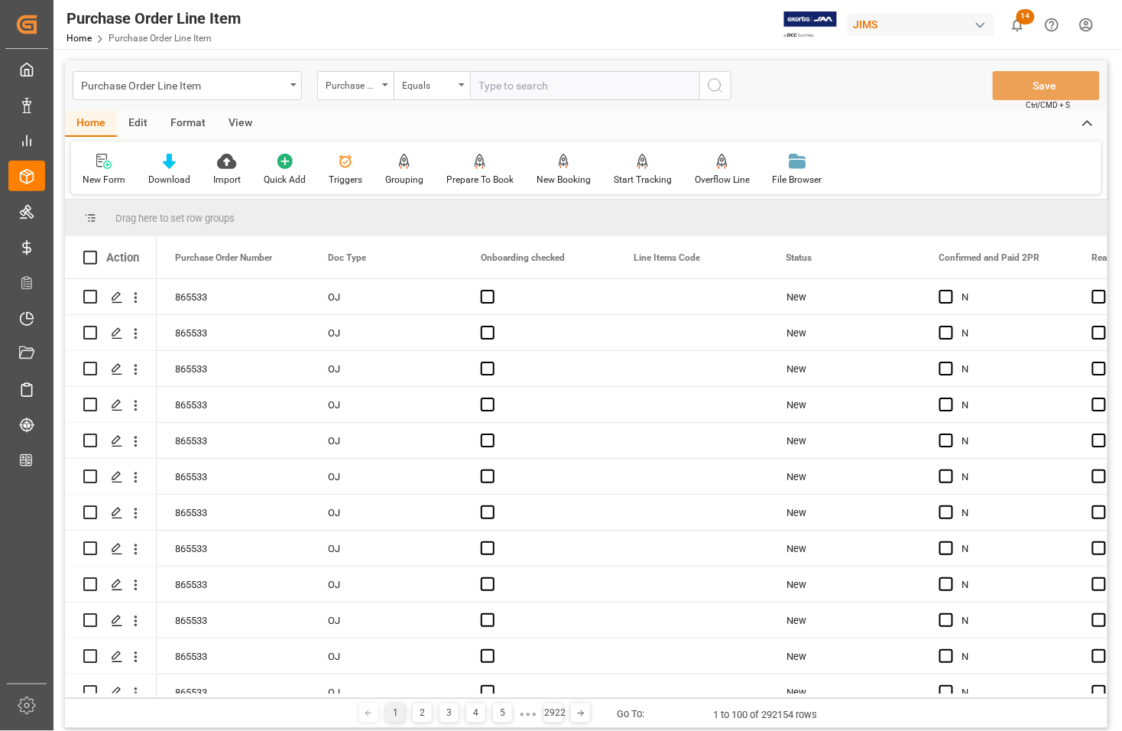
click at [514, 86] on input "text" at bounding box center [584, 85] width 229 height 29
click at [387, 84] on icon "open menu" at bounding box center [385, 84] width 6 height 3
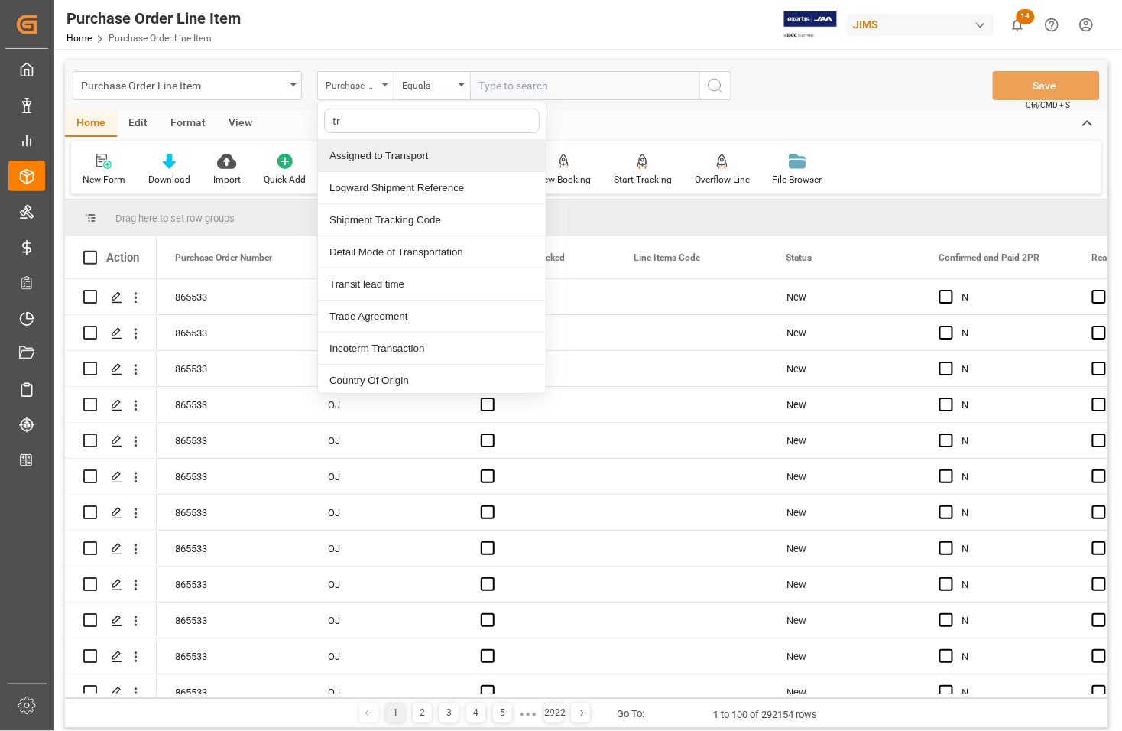
type input "t"
type input "ref"
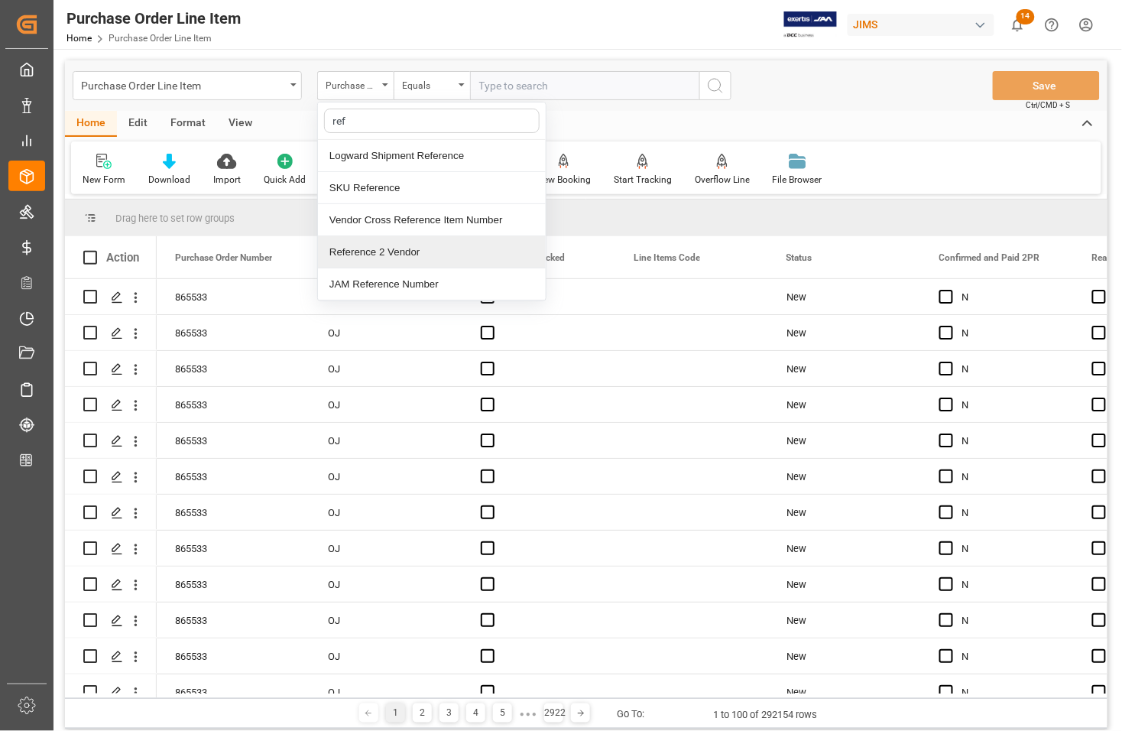
click at [377, 254] on div "Reference 2 Vendor" at bounding box center [432, 252] width 228 height 32
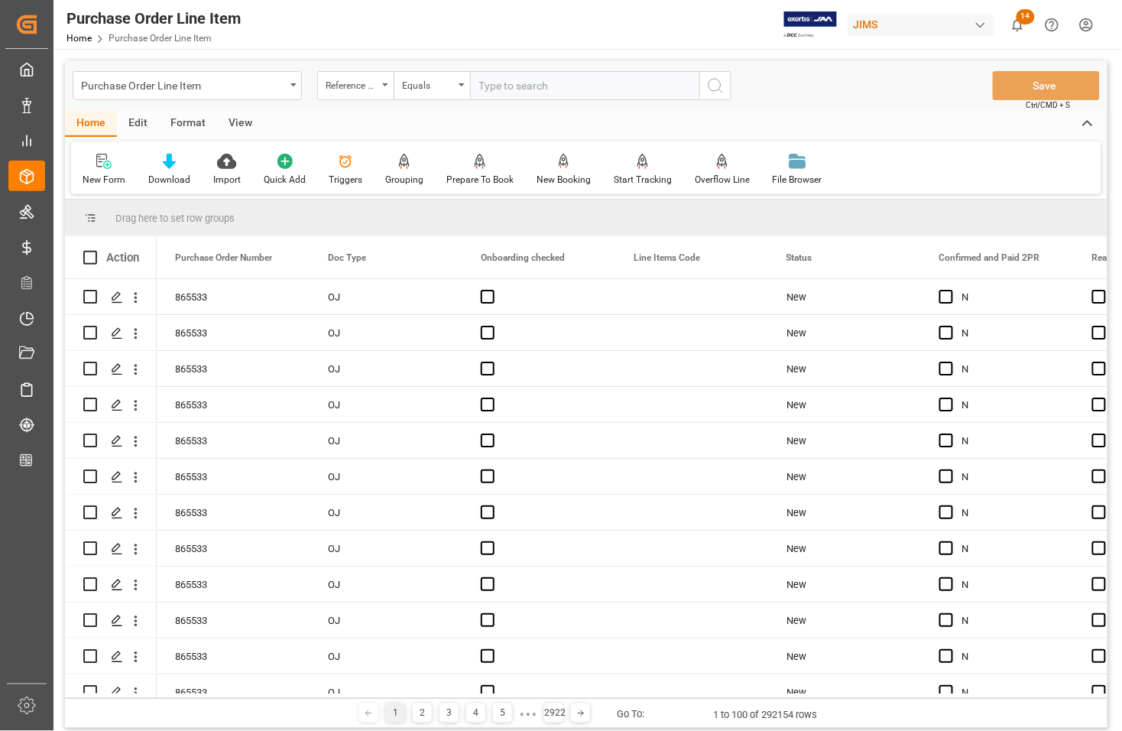
click at [237, 124] on div "View" at bounding box center [240, 124] width 47 height 26
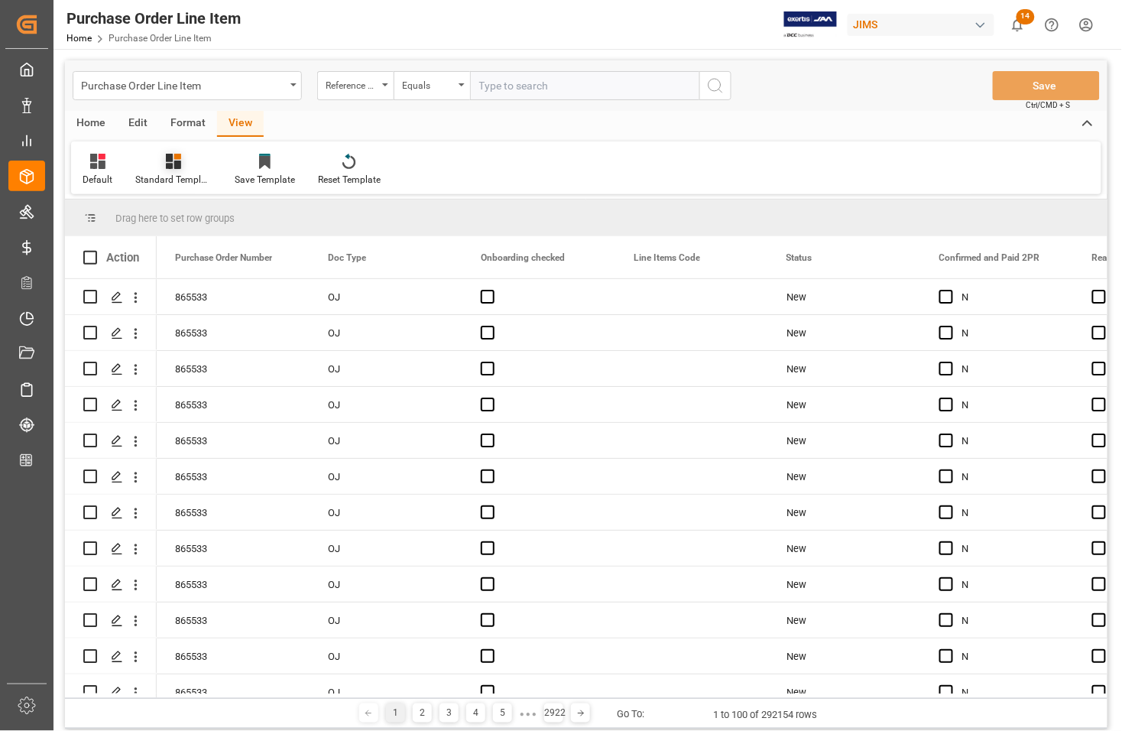
click at [176, 174] on div "Standard Templates" at bounding box center [173, 180] width 76 height 14
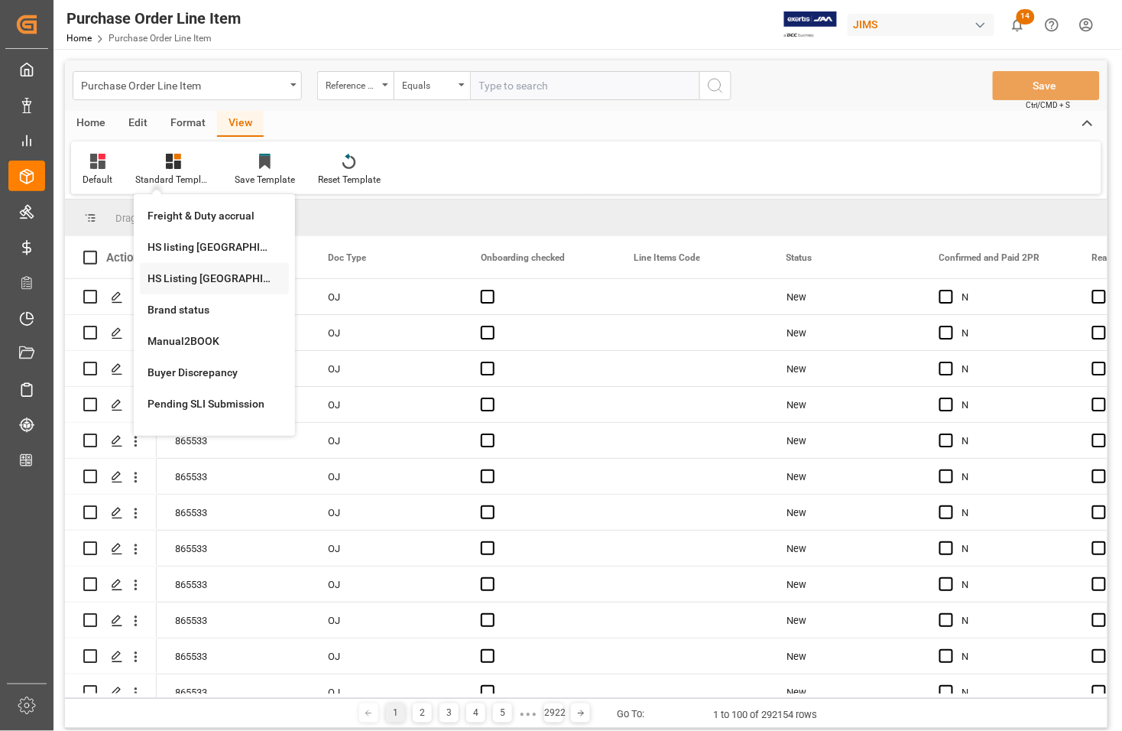
click at [180, 275] on div "HS Listing [GEOGRAPHIC_DATA]" at bounding box center [215, 279] width 134 height 16
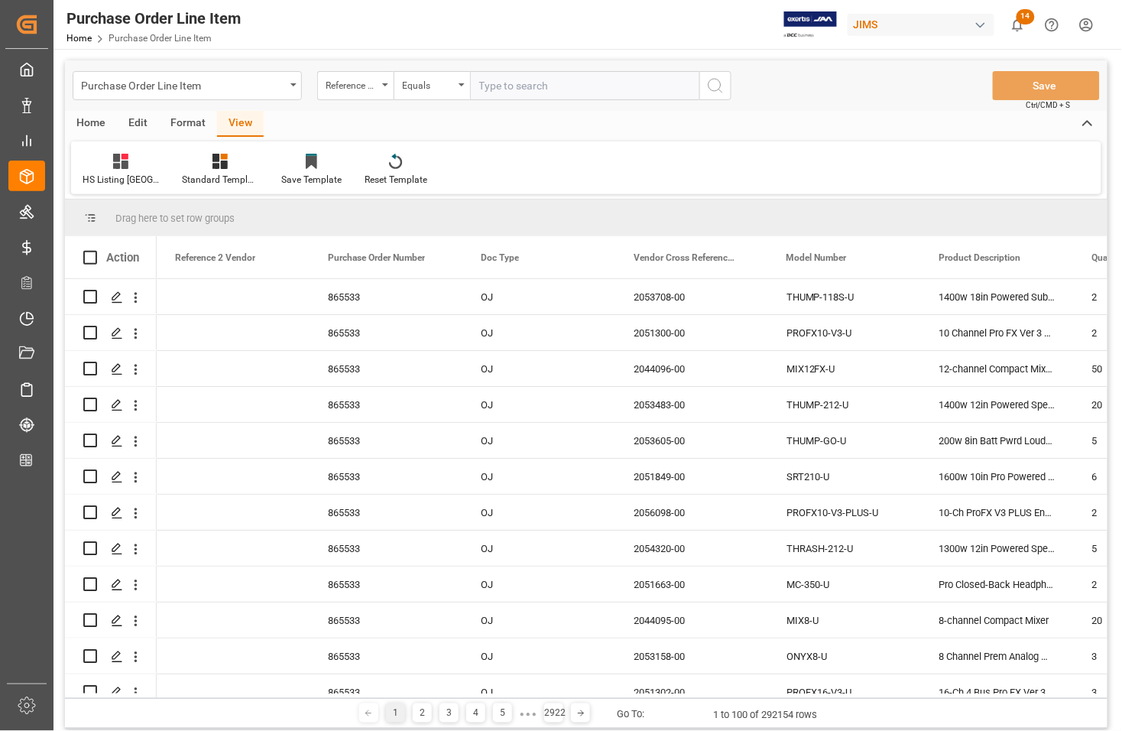
click at [502, 89] on input "text" at bounding box center [584, 85] width 229 height 29
type input "77-10411-[GEOGRAPHIC_DATA]"
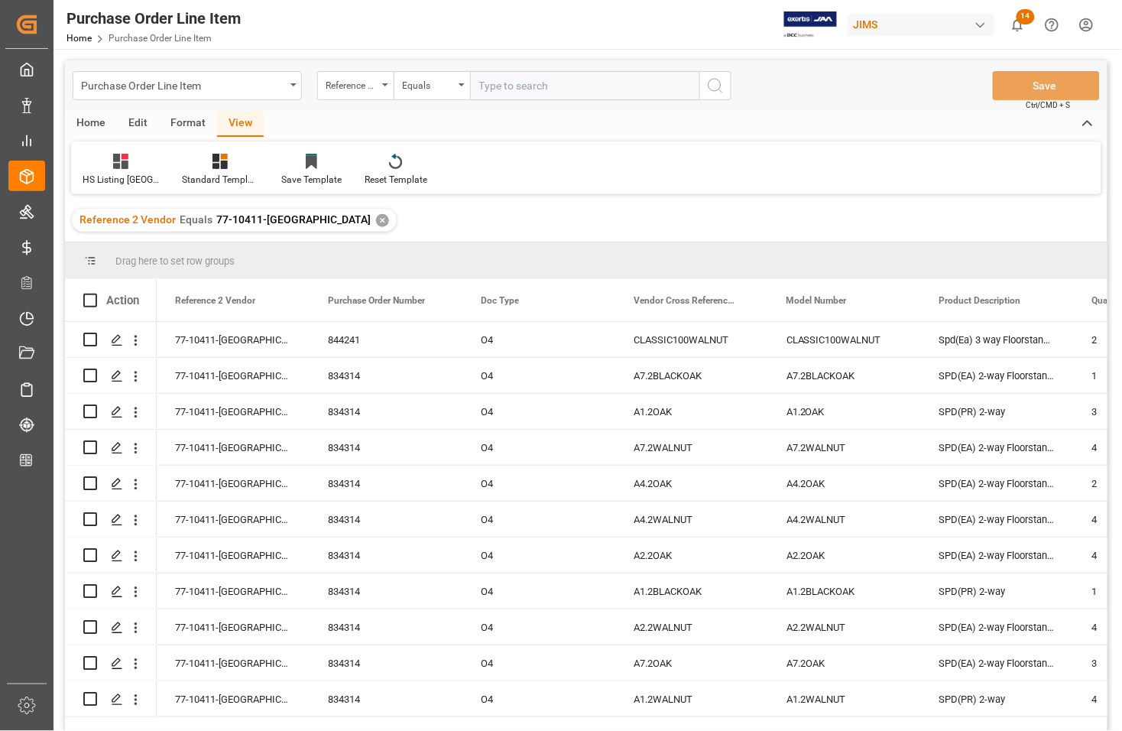
click at [135, 125] on div "Edit" at bounding box center [138, 124] width 42 height 26
click at [235, 115] on div "View" at bounding box center [240, 124] width 47 height 26
click at [93, 120] on div "Home" at bounding box center [91, 124] width 52 height 26
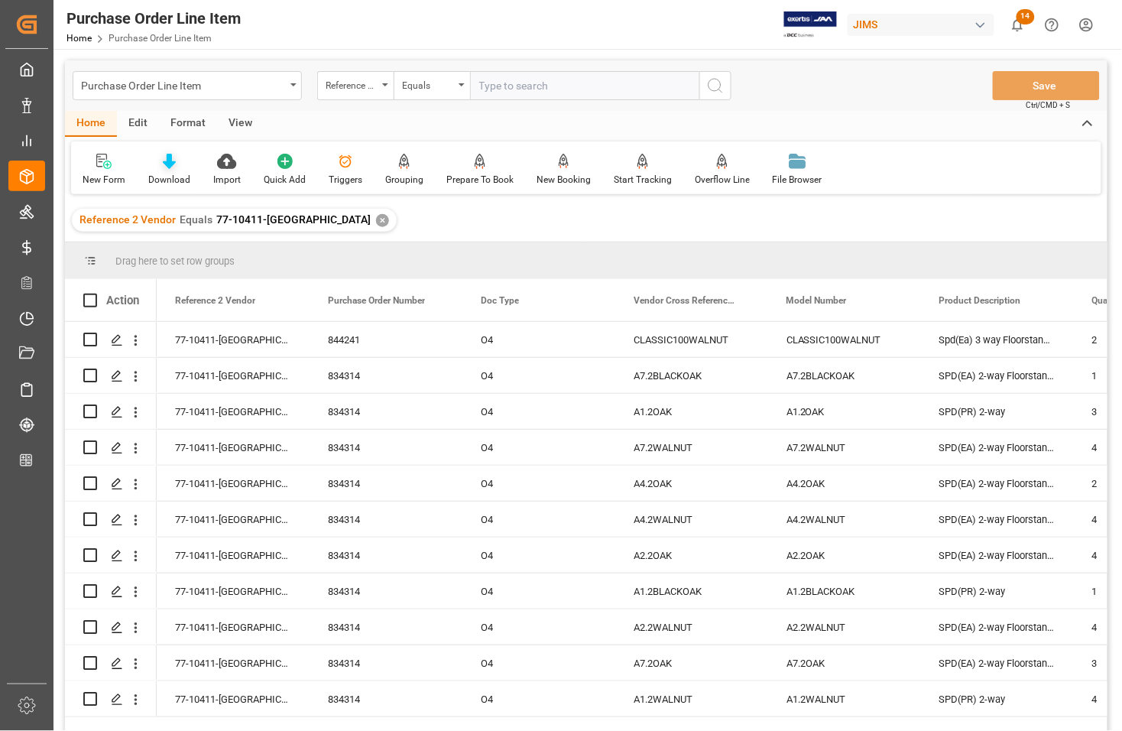
click at [160, 176] on div "Download" at bounding box center [169, 180] width 42 height 14
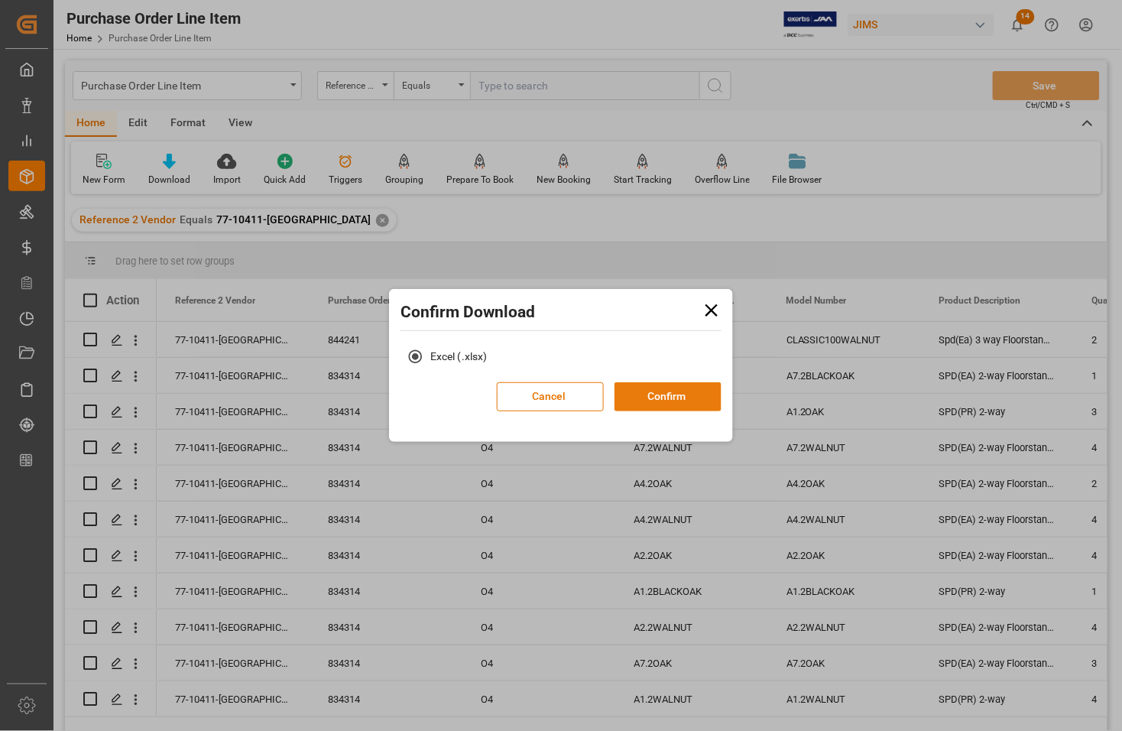
click at [651, 391] on button "Confirm" at bounding box center [667, 396] width 107 height 29
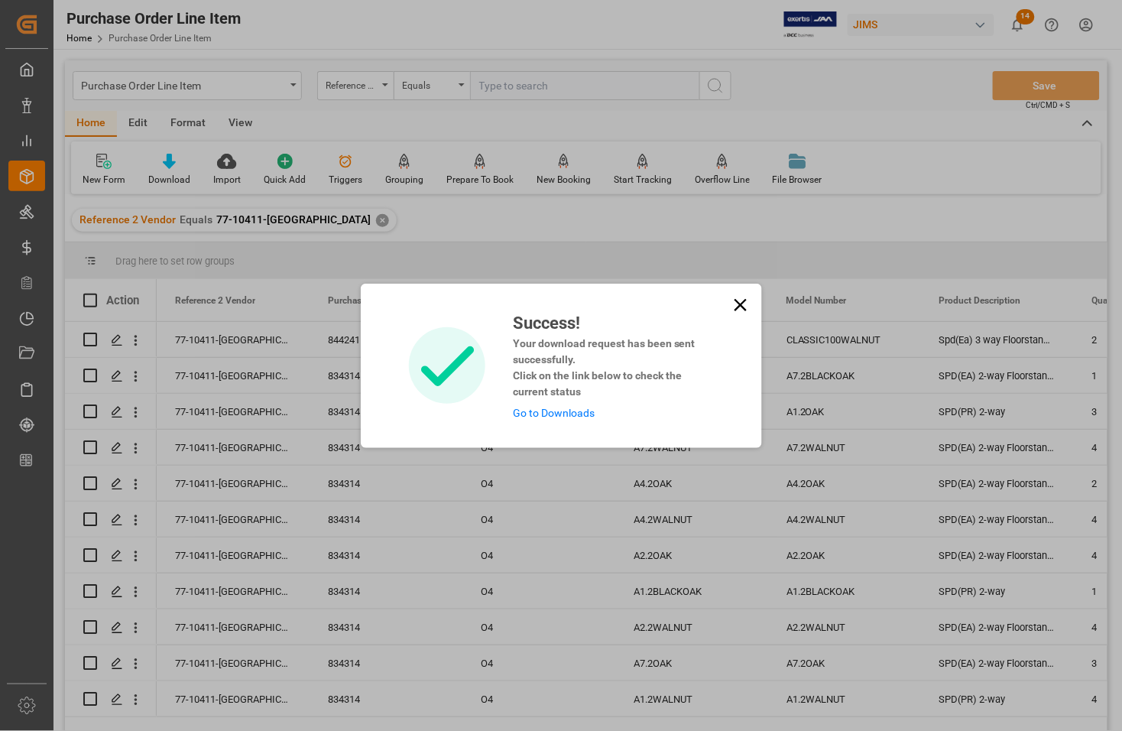
click at [559, 414] on link "Go to Downloads" at bounding box center [554, 413] width 82 height 12
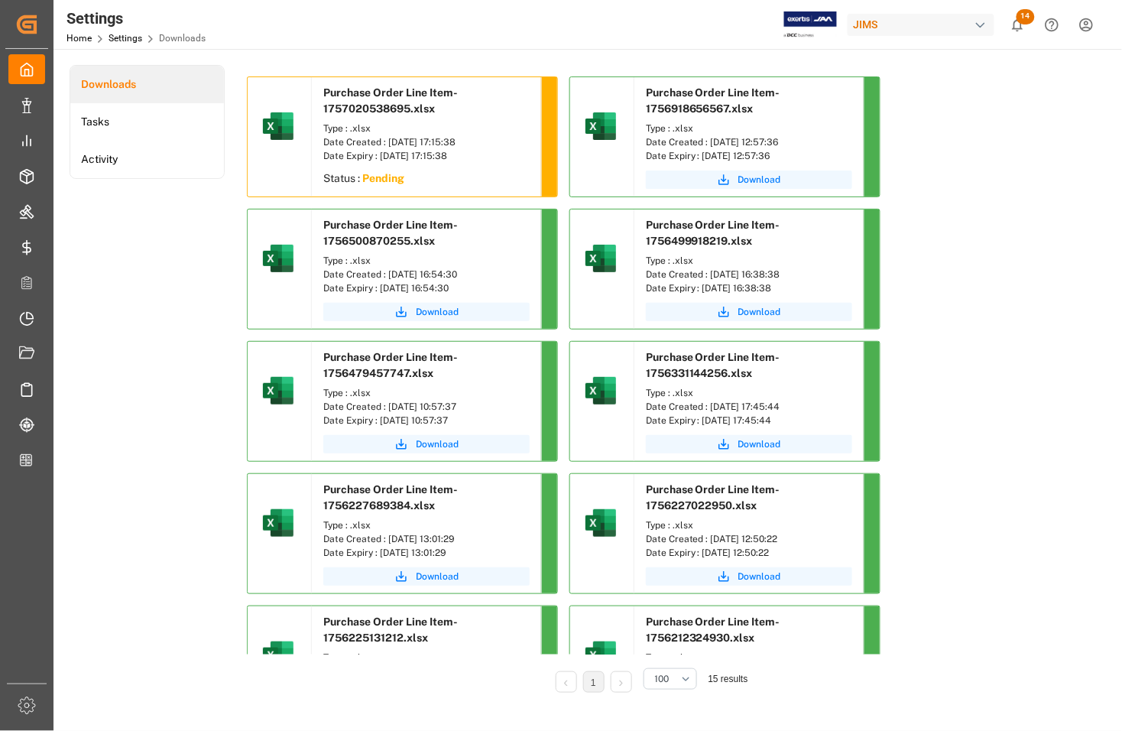
click at [376, 149] on div "Date Expiry : 04-10-2025 17:15:38" at bounding box center [426, 156] width 206 height 14
click at [436, 303] on button "Download" at bounding box center [426, 312] width 206 height 18
click at [377, 165] on div "Type : .xlsx Date Created : 04-09-2025 17:15:38 Date Expiry : 04-10-2025 17:15:…" at bounding box center [426, 142] width 229 height 49
click at [377, 145] on div "Date Created : 04-09-2025 17:15:38" at bounding box center [426, 142] width 206 height 14
click at [360, 105] on span "Purchase Order Line Item-1757020538695.xlsx" at bounding box center [390, 100] width 135 height 28
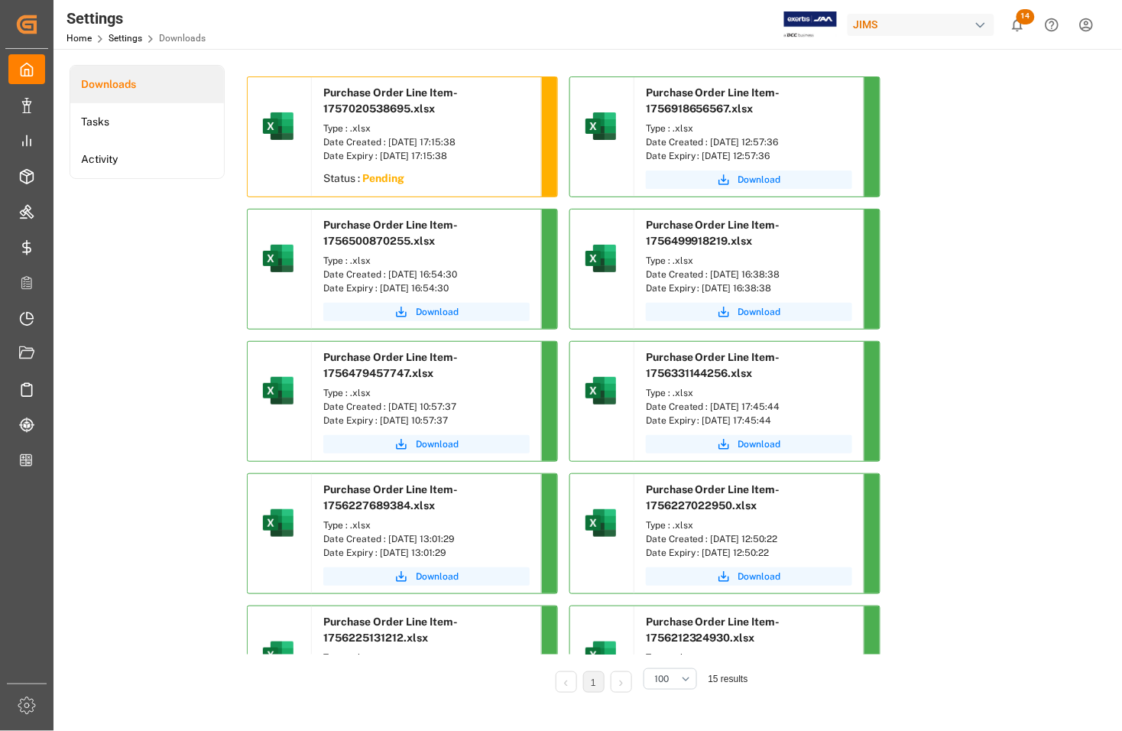
click at [426, 141] on div "Date Created : 04-09-2025 17:15:38" at bounding box center [426, 142] width 206 height 14
click at [387, 178] on sapn "Pending" at bounding box center [383, 178] width 42 height 12
click at [332, 142] on div "Date Created : 04-09-2025 17:15:38" at bounding box center [426, 142] width 206 height 14
click at [287, 135] on img at bounding box center [278, 126] width 37 height 37
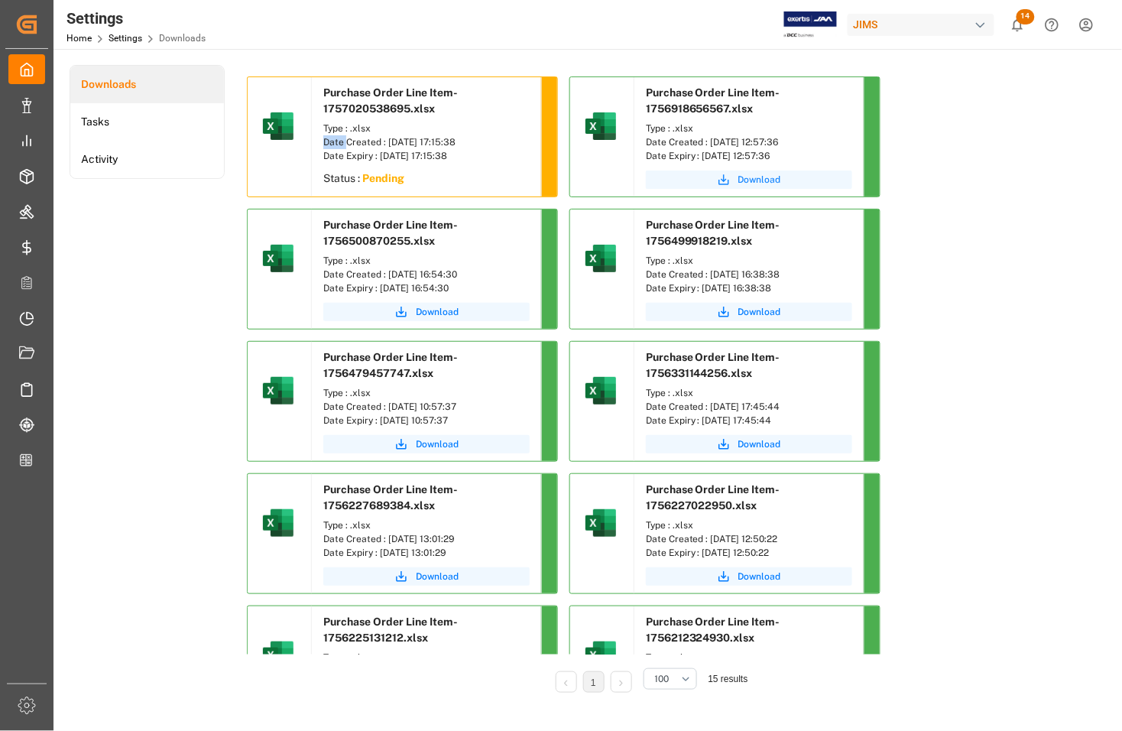
click at [746, 177] on span "Download" at bounding box center [759, 180] width 43 height 14
click at [384, 178] on sapn "Pending" at bounding box center [383, 178] width 42 height 12
click at [383, 154] on div "Date Expiry : 04-10-2025 17:15:38" at bounding box center [426, 156] width 206 height 14
click at [379, 173] on sapn "Pending" at bounding box center [383, 178] width 42 height 12
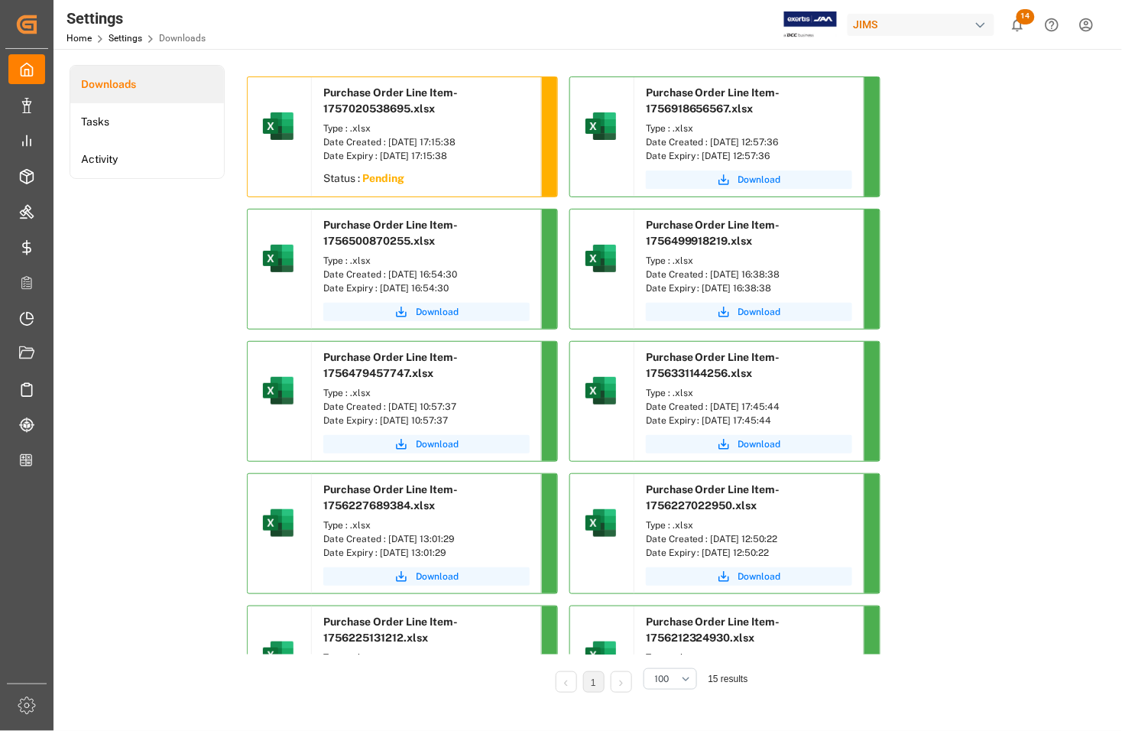
click at [381, 109] on span "Purchase Order Line Item-1757020538695.xlsx" at bounding box center [390, 100] width 135 height 28
click at [358, 177] on div "Status : Pending" at bounding box center [426, 181] width 229 height 28
click at [365, 157] on div "Date Expiry : 04-10-2025 17:15:38" at bounding box center [426, 156] width 206 height 14
click at [394, 139] on div "Date Created : 04-09-2025 17:15:38" at bounding box center [426, 142] width 206 height 14
click at [380, 182] on sapn "Pending" at bounding box center [383, 178] width 42 height 12
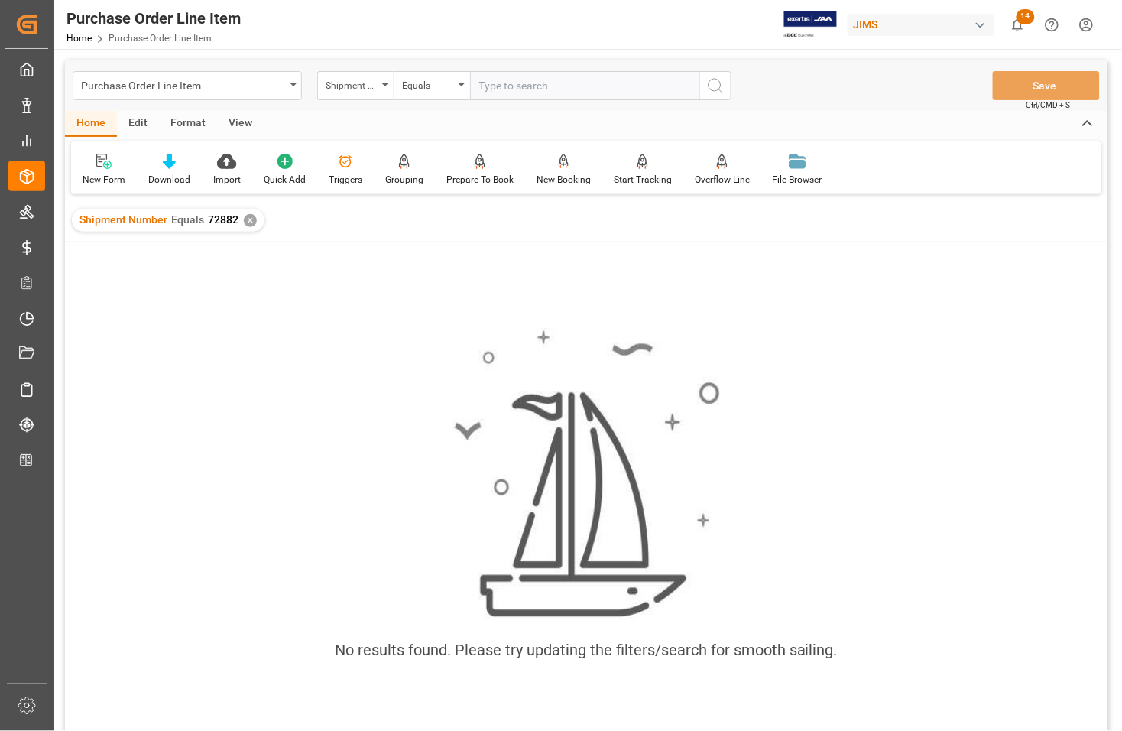
click at [249, 220] on div "✕" at bounding box center [250, 220] width 13 height 13
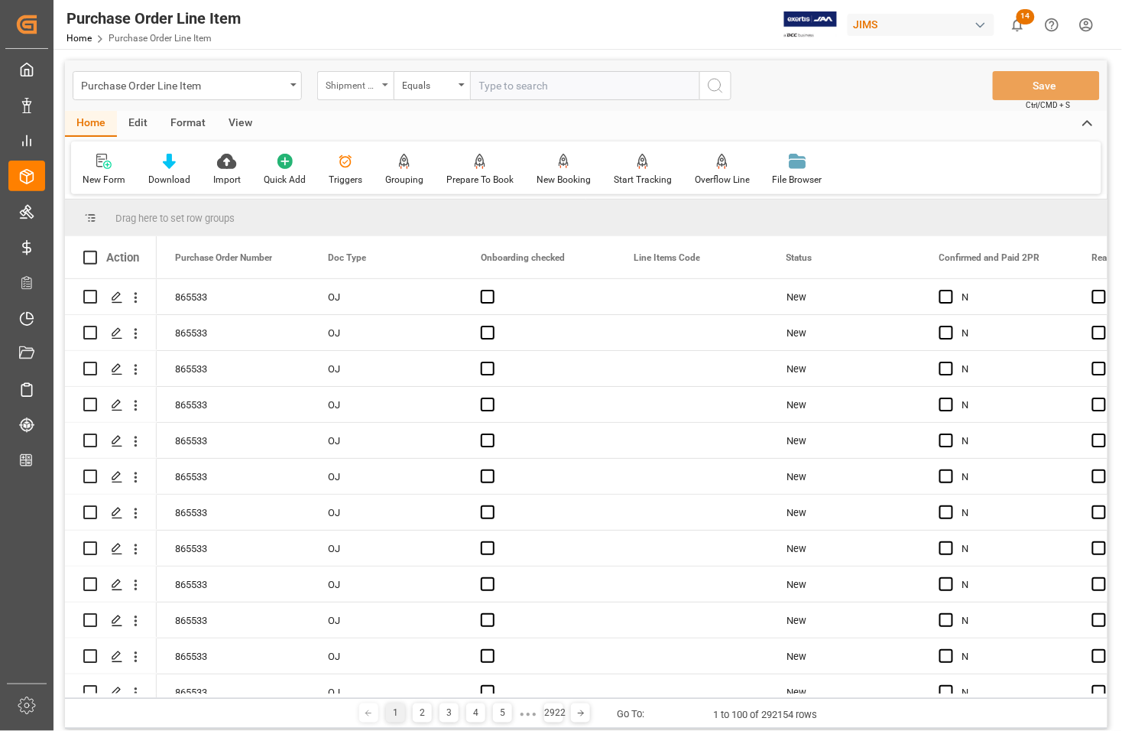
click at [349, 86] on div "Shipment Number" at bounding box center [352, 84] width 52 height 18
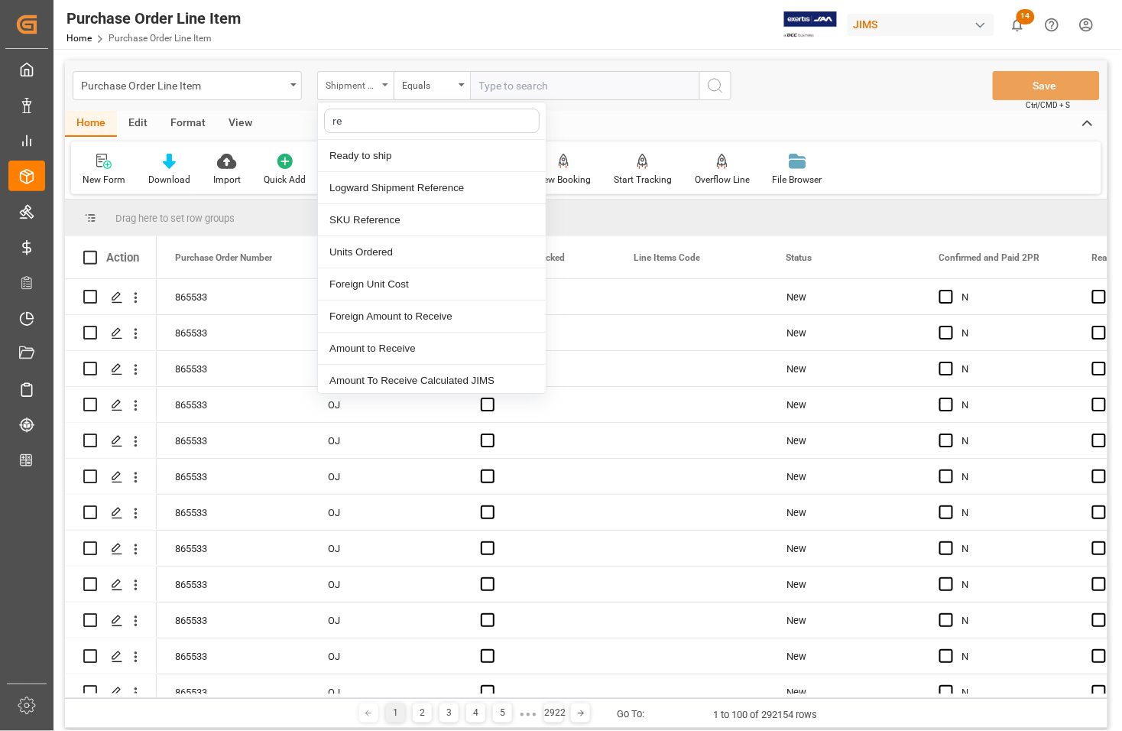
type input "ref"
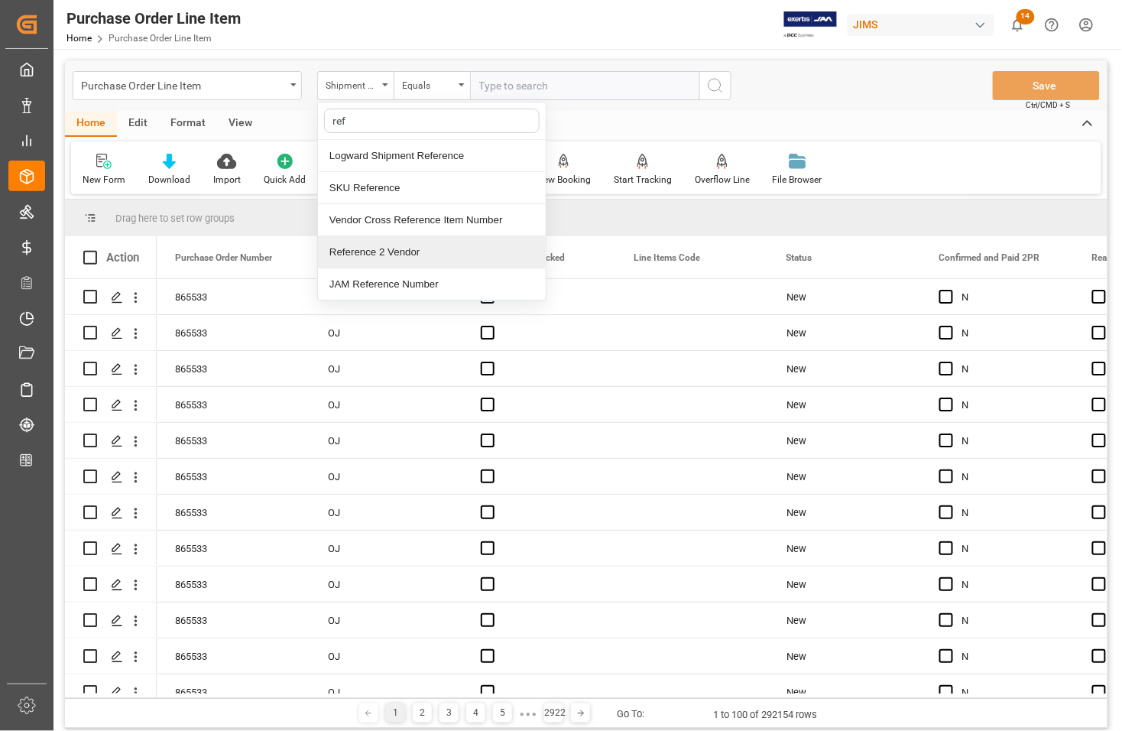
click at [356, 254] on div "Reference 2 Vendor" at bounding box center [432, 252] width 228 height 32
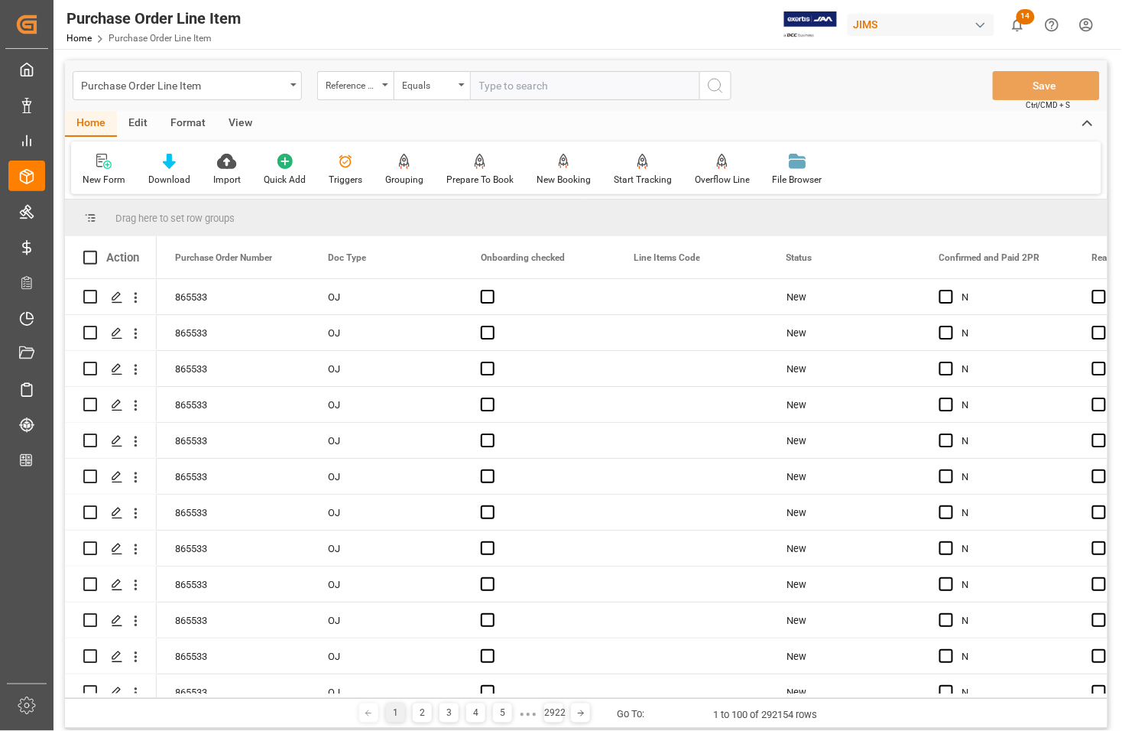
click at [228, 121] on div "View" at bounding box center [240, 124] width 47 height 26
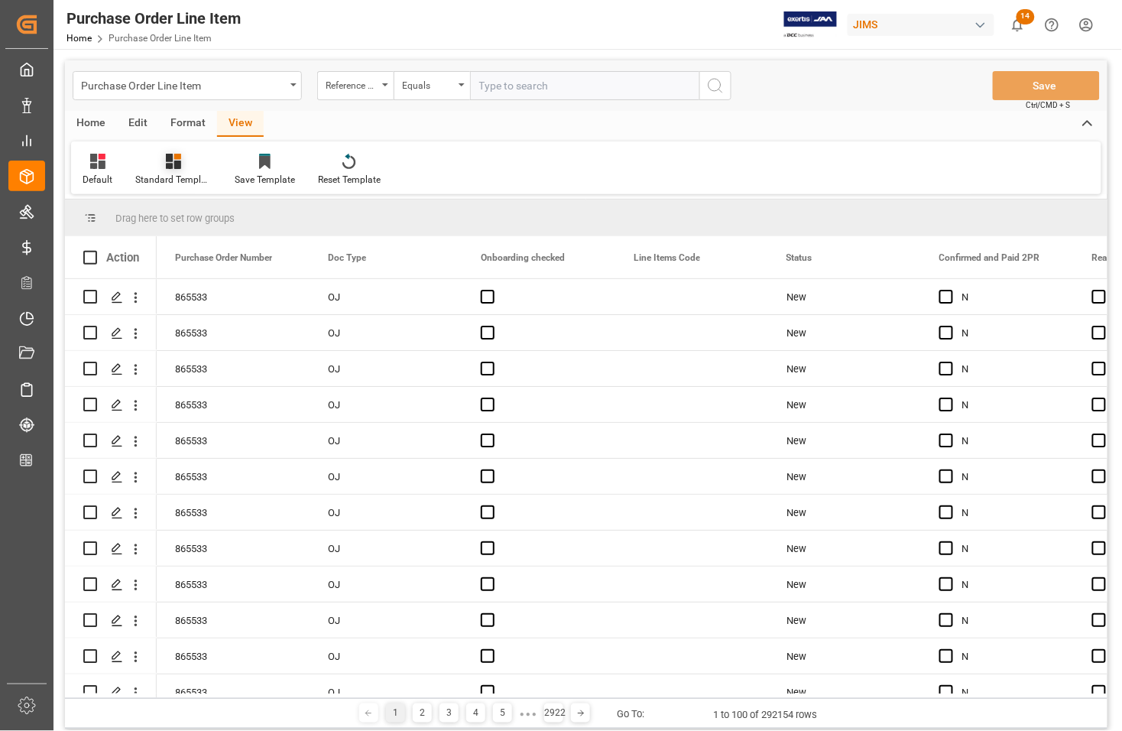
click at [177, 173] on div "Standard Templates" at bounding box center [173, 180] width 76 height 14
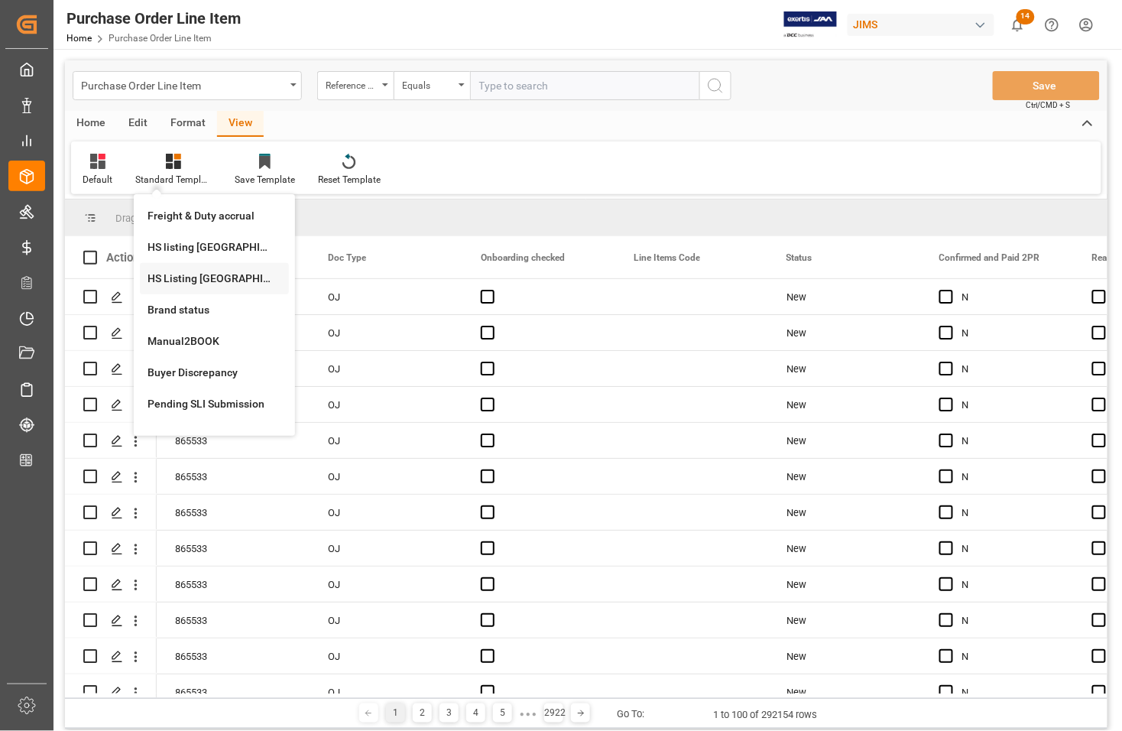
click at [180, 277] on div "HS Listing [GEOGRAPHIC_DATA]" at bounding box center [215, 279] width 134 height 16
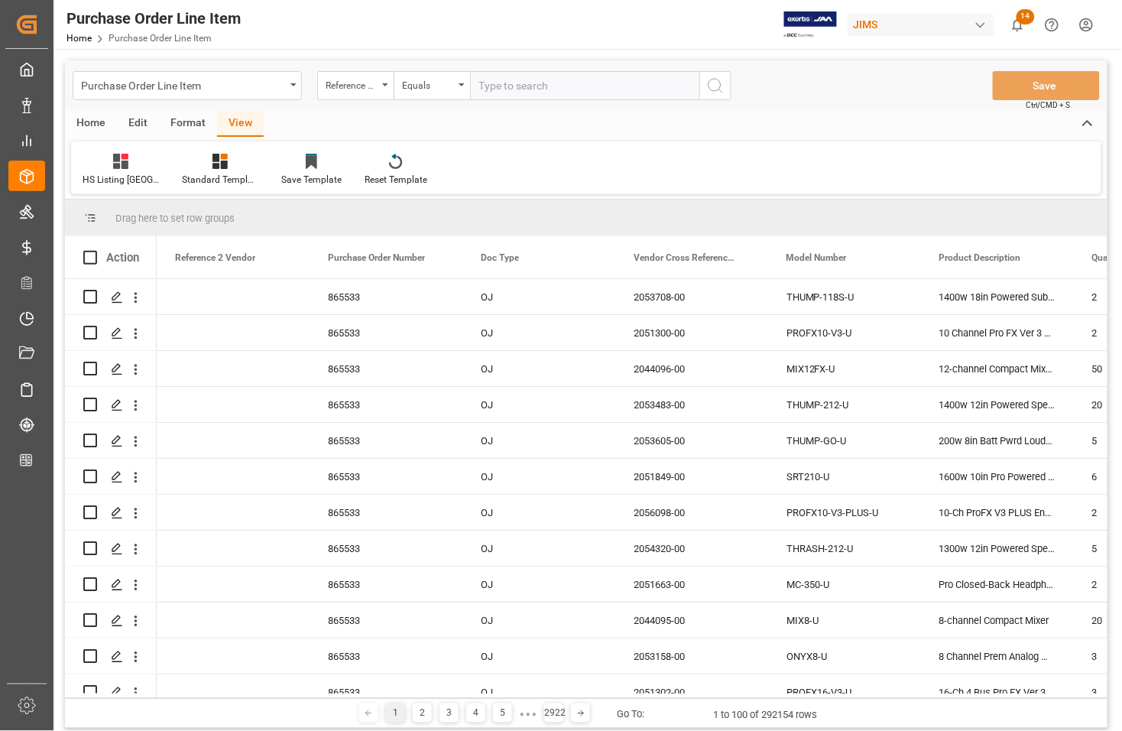
click at [503, 86] on input "text" at bounding box center [584, 85] width 229 height 29
type input "77-10411-[GEOGRAPHIC_DATA]"
click at [716, 86] on icon "search button" at bounding box center [715, 85] width 18 height 18
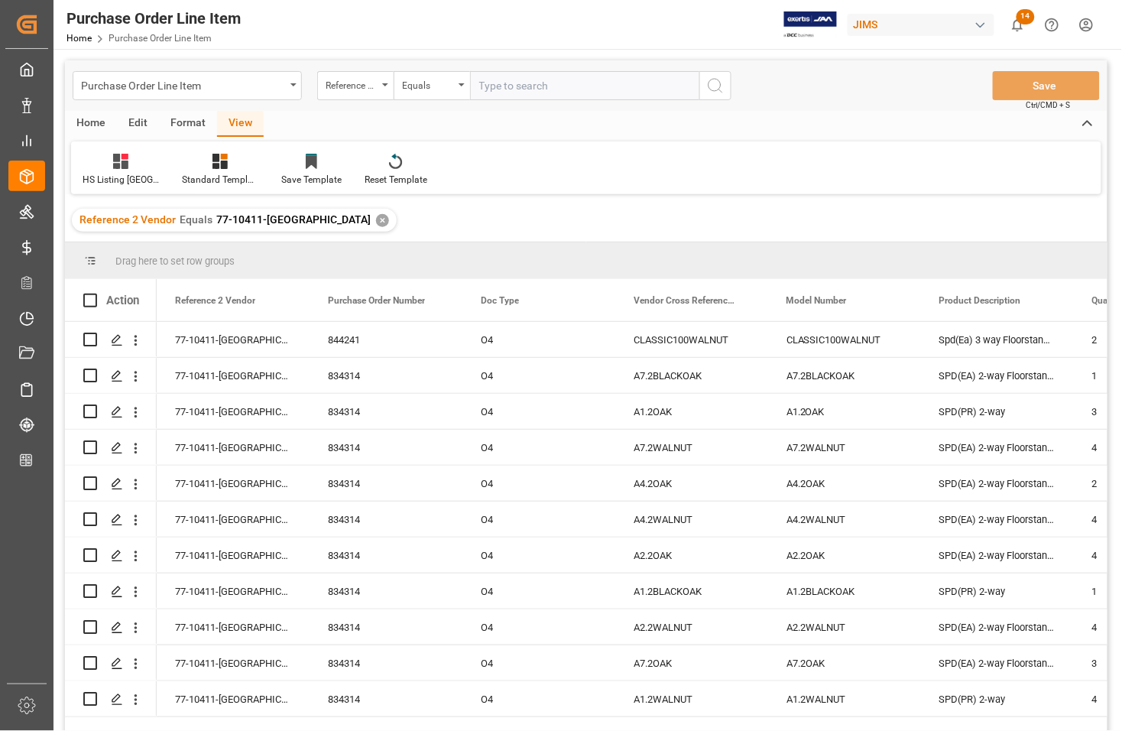
click at [97, 123] on div "Home" at bounding box center [91, 124] width 52 height 26
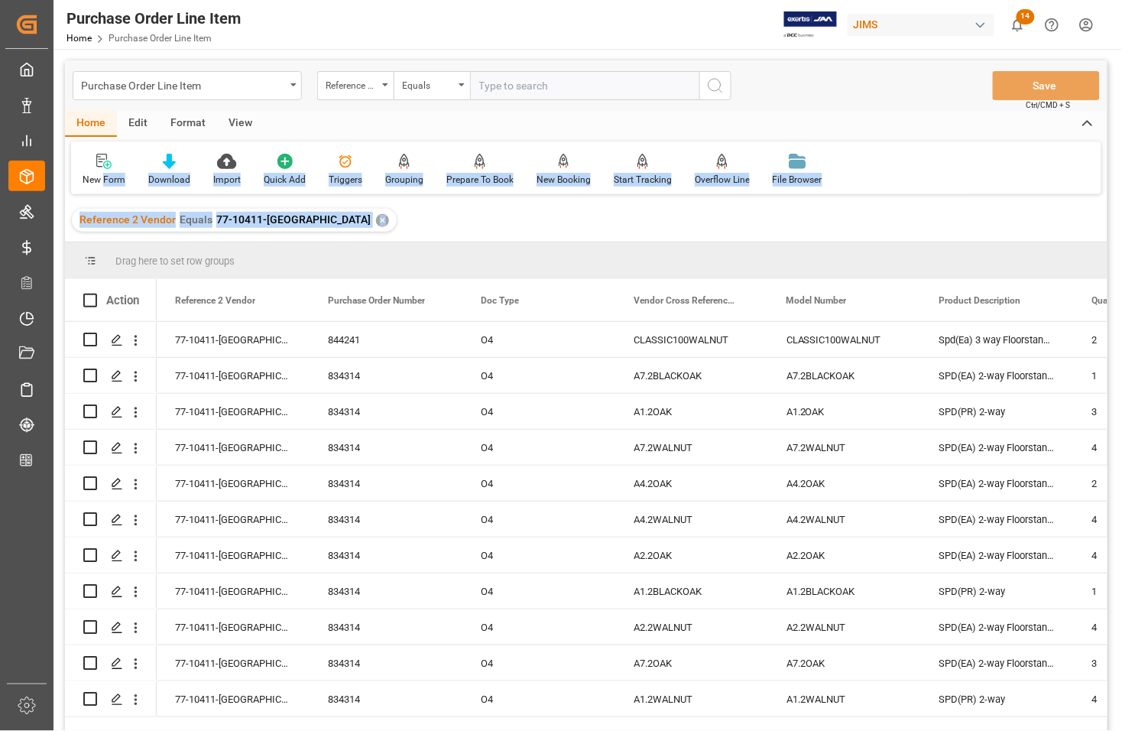
drag, startPoint x: 104, startPoint y: 170, endPoint x: 307, endPoint y: 205, distance: 206.2
click at [306, 206] on div "Purchase Order Line Item Reference 2 Vendor Equals Save Ctrl/CMD + S Home Edit …" at bounding box center [586, 415] width 1042 height 711
click at [172, 180] on div "Download" at bounding box center [169, 180] width 42 height 14
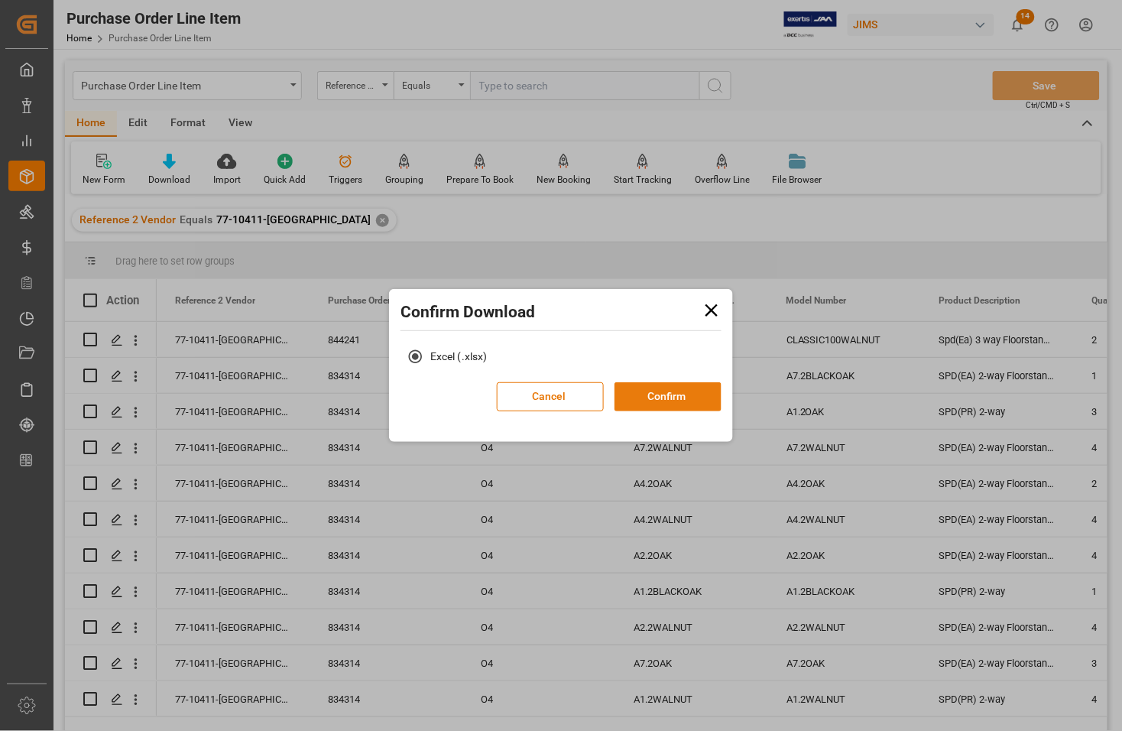
click at [667, 397] on button "Confirm" at bounding box center [667, 396] width 107 height 29
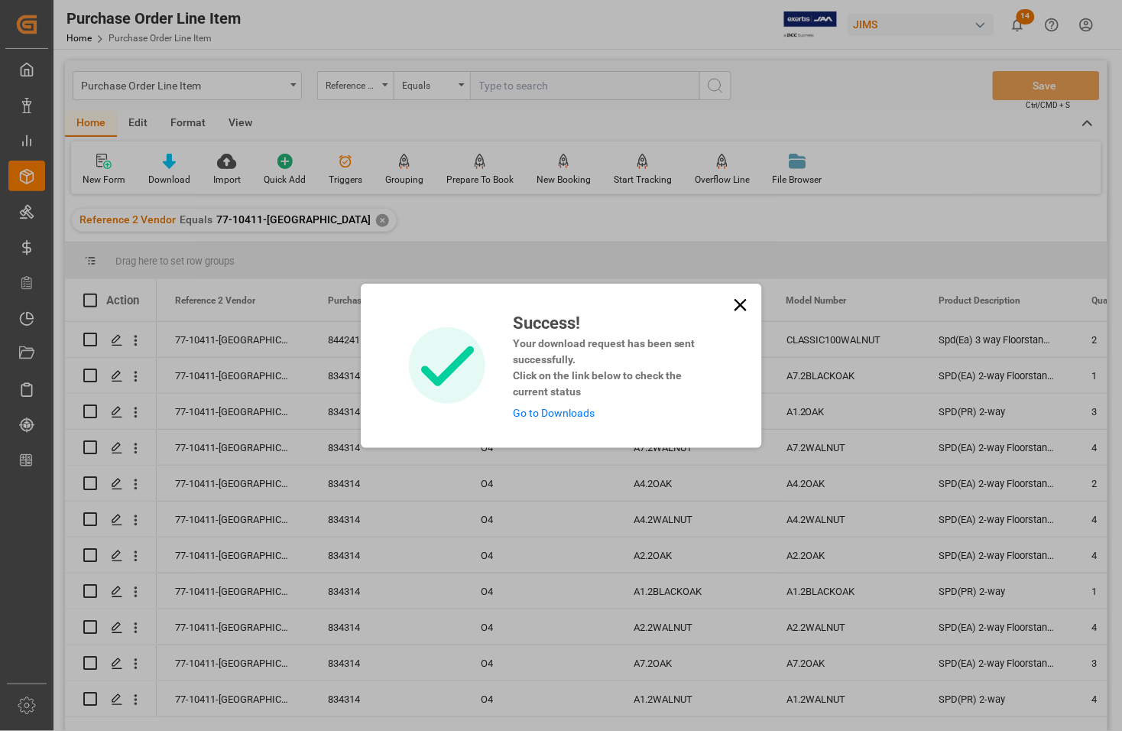
click at [559, 409] on link "Go to Downloads" at bounding box center [554, 413] width 82 height 12
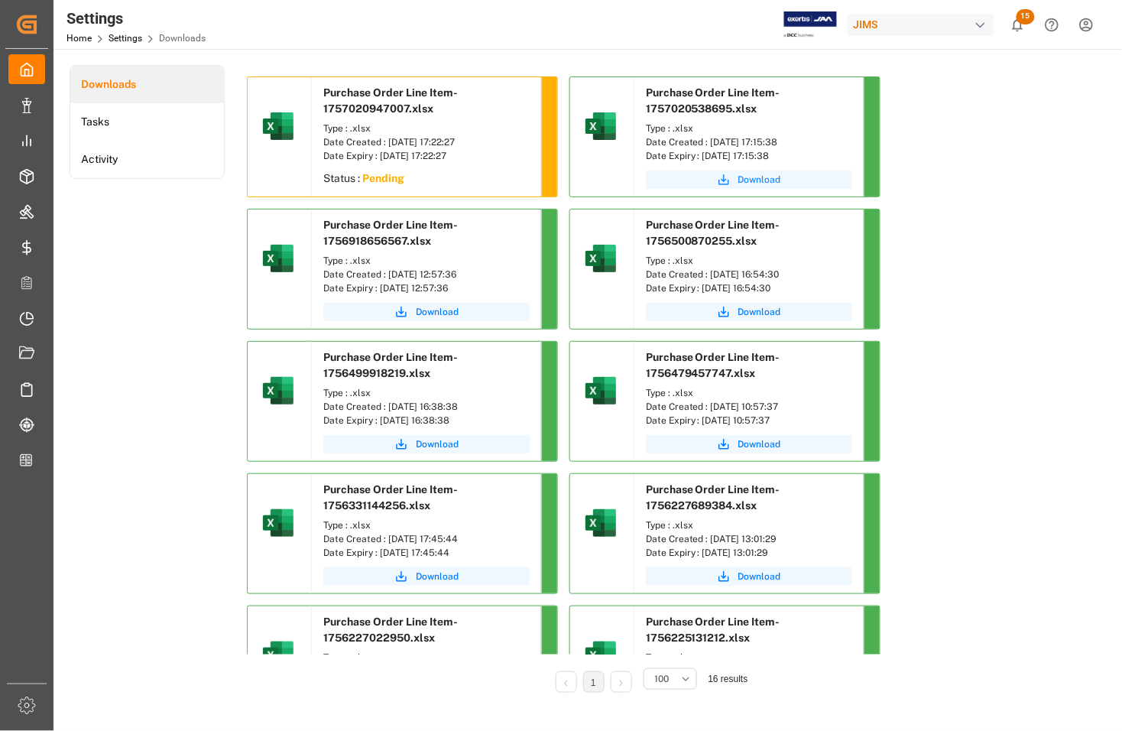
click at [757, 176] on span "Download" at bounding box center [759, 180] width 43 height 14
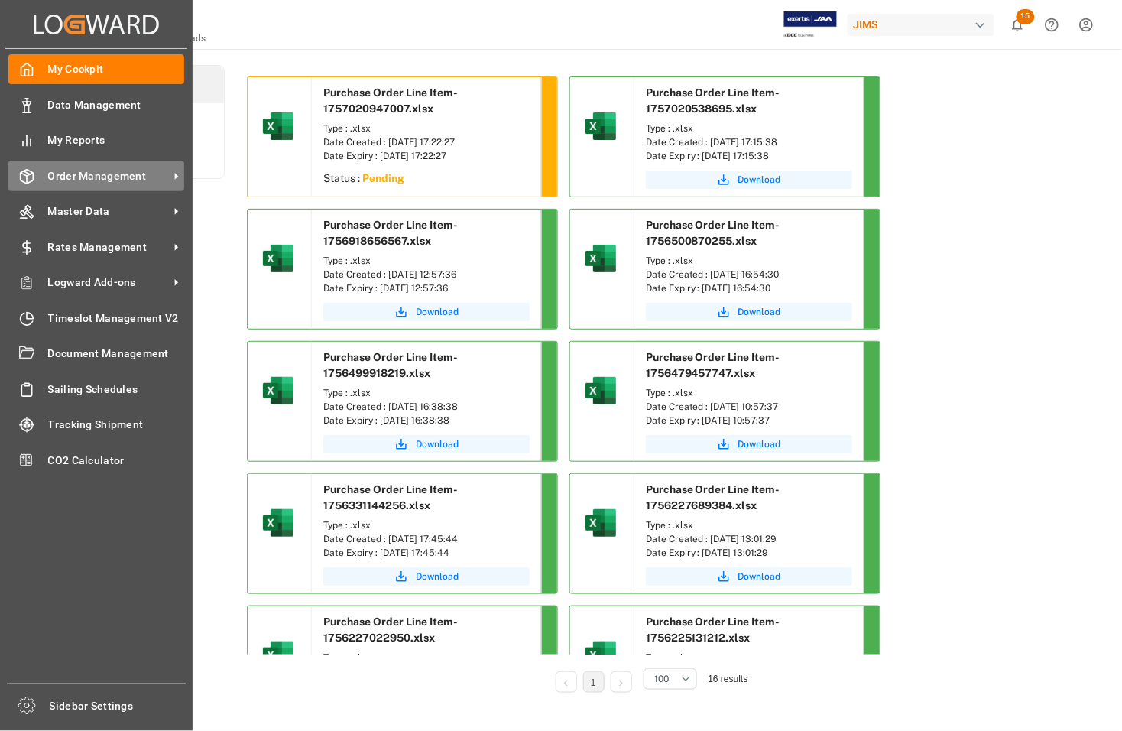
click at [73, 173] on span "Order Management" at bounding box center [108, 176] width 121 height 16
click at [81, 170] on span "Order Management" at bounding box center [108, 176] width 121 height 16
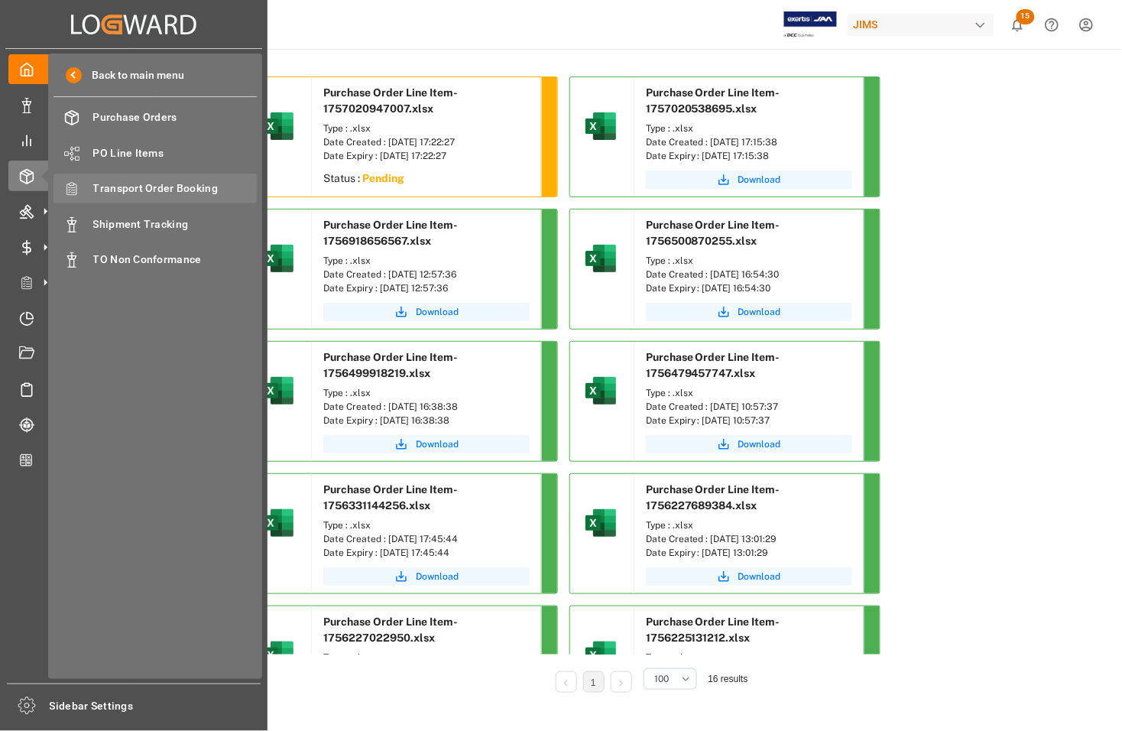
click at [115, 183] on span "Transport Order Booking" at bounding box center [175, 188] width 164 height 16
